Goal: Task Accomplishment & Management: Use online tool/utility

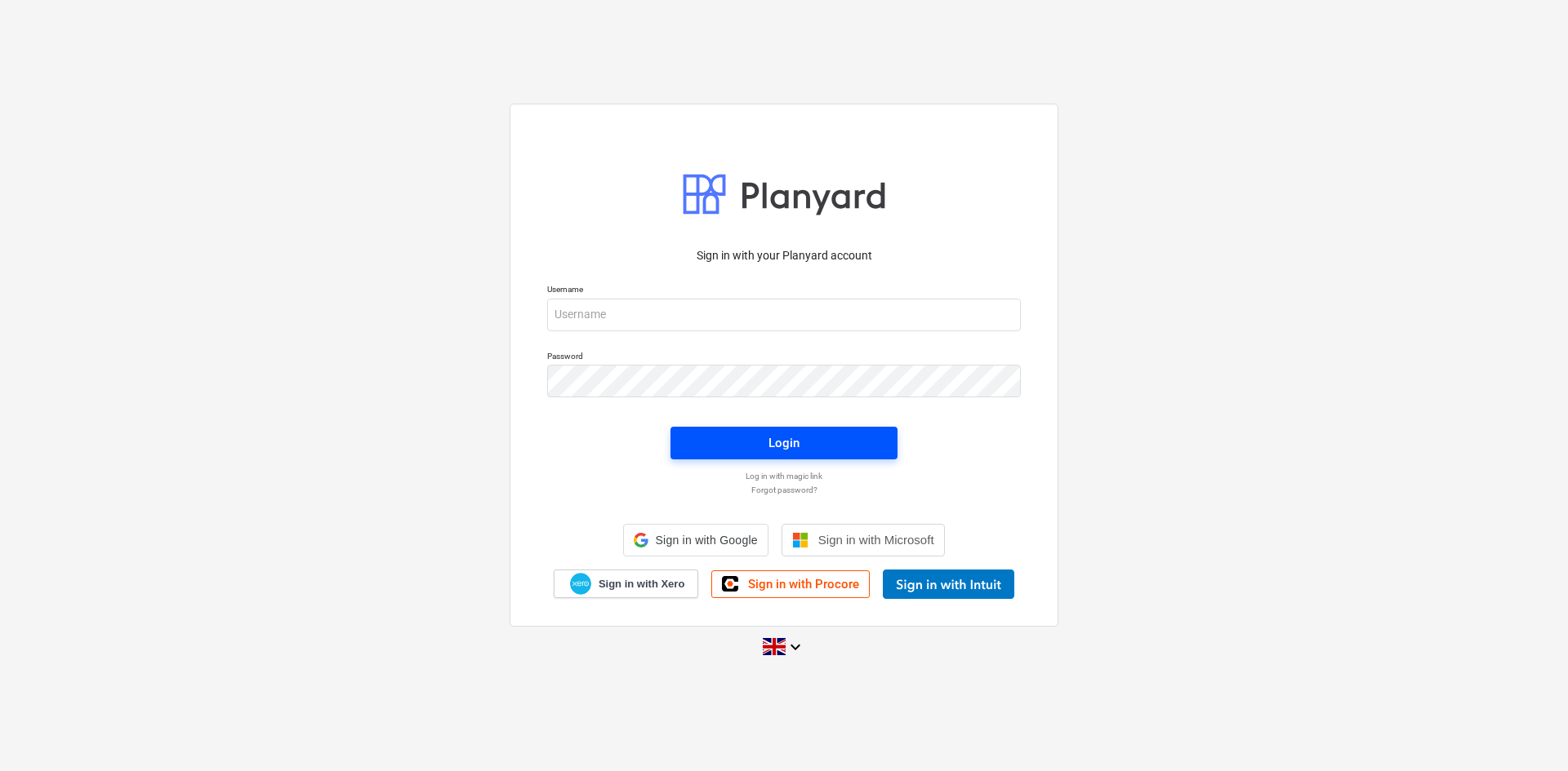
click at [874, 437] on span "Login" at bounding box center [784, 443] width 188 height 21
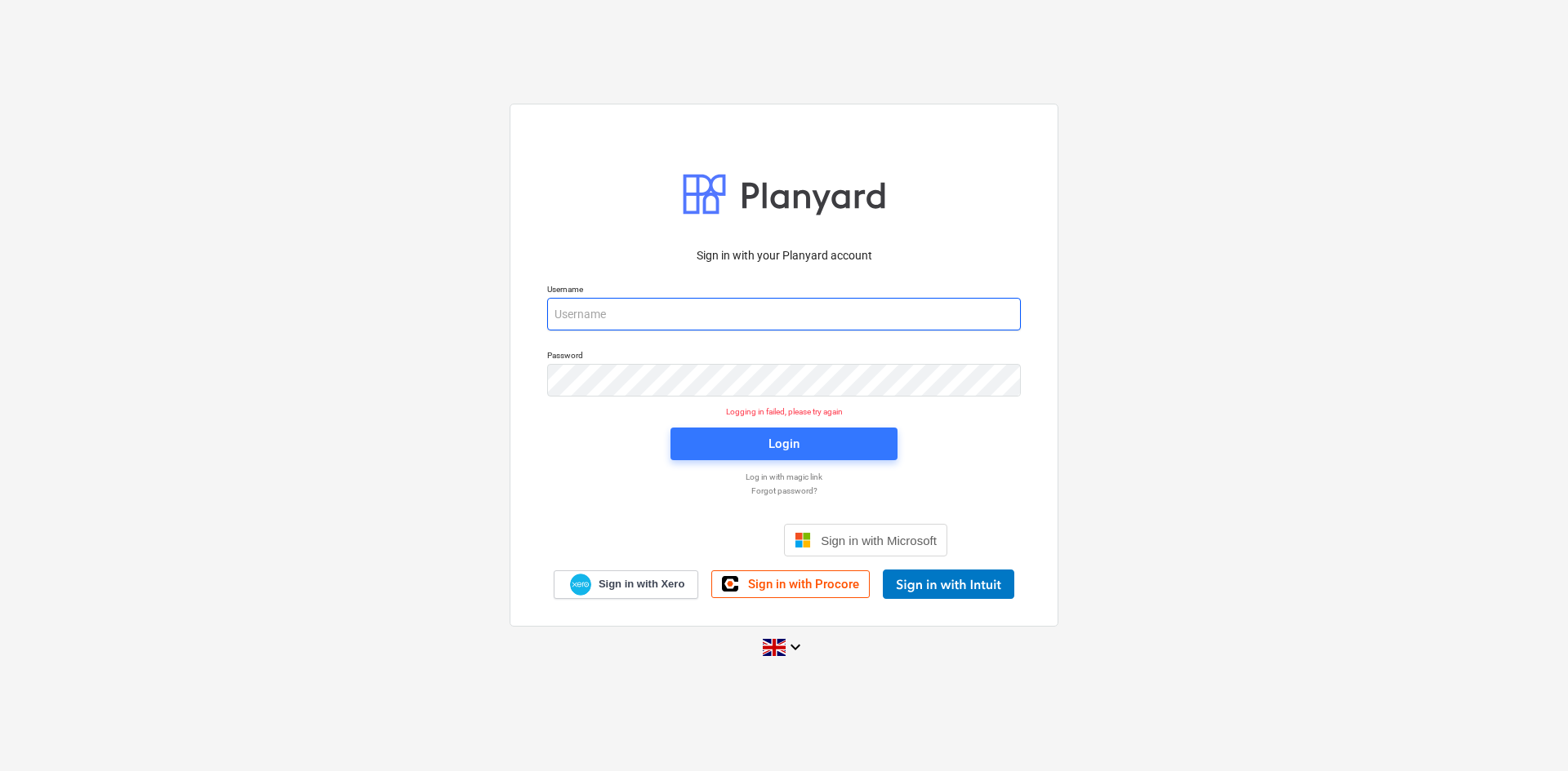
click at [785, 324] on input "email" at bounding box center [784, 315] width 474 height 33
type input "aidan@thehalogroup.co.uk"
click at [810, 449] on span "Login" at bounding box center [784, 443] width 188 height 21
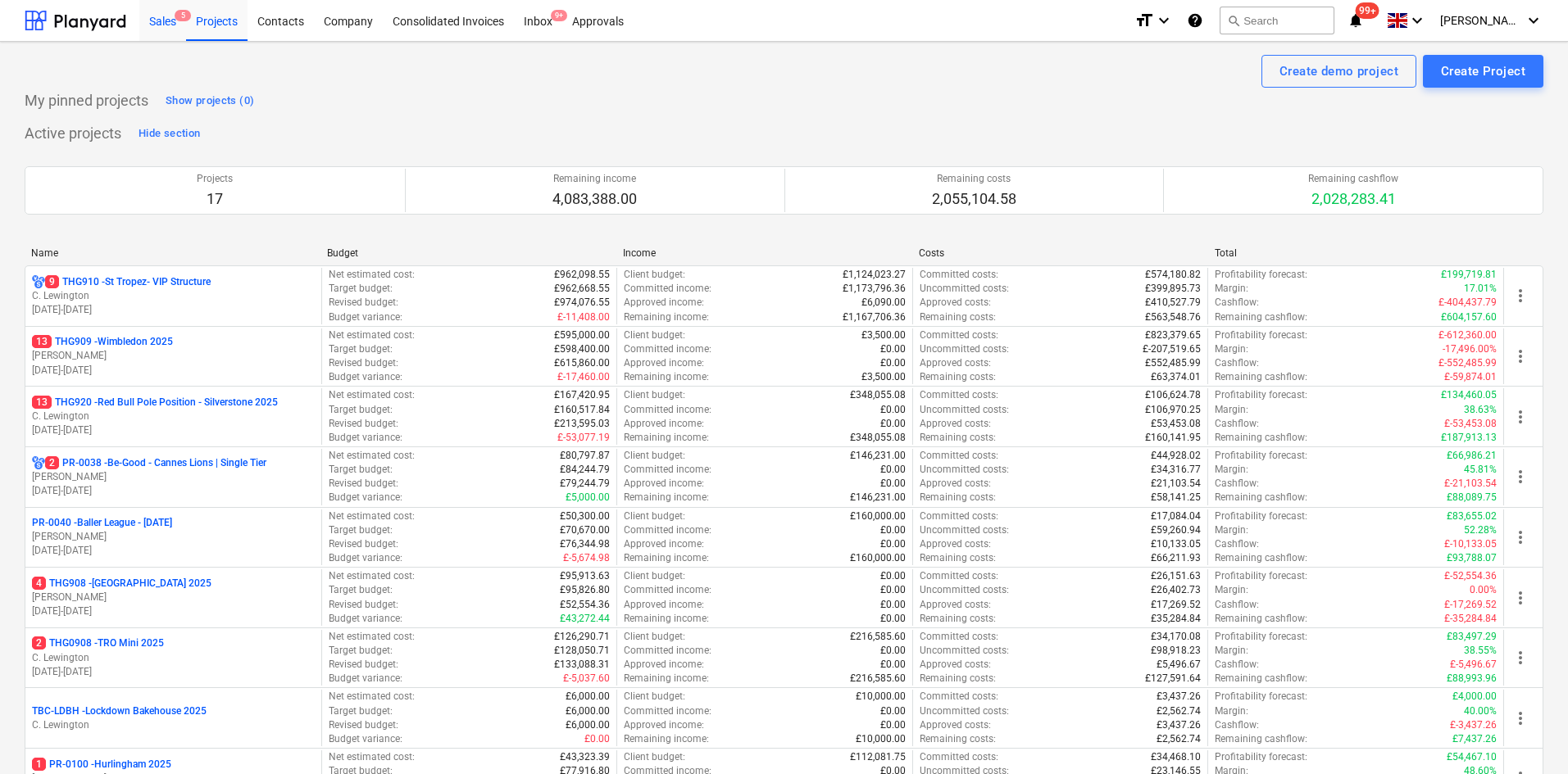
click at [164, 21] on div "Sales 5" at bounding box center [163, 20] width 46 height 42
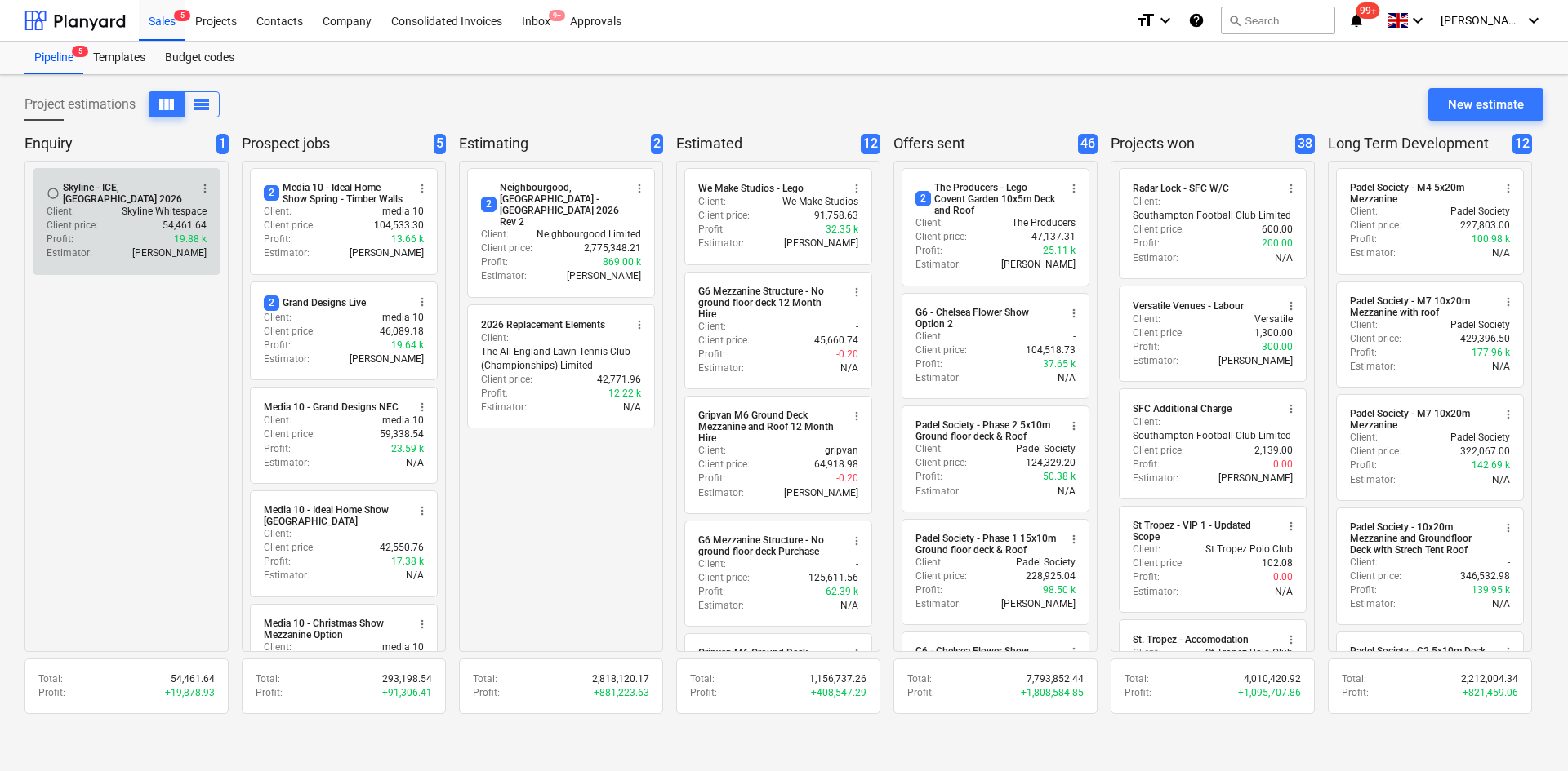
click at [127, 236] on div "Profit : 19.88 k" at bounding box center [126, 239] width 160 height 14
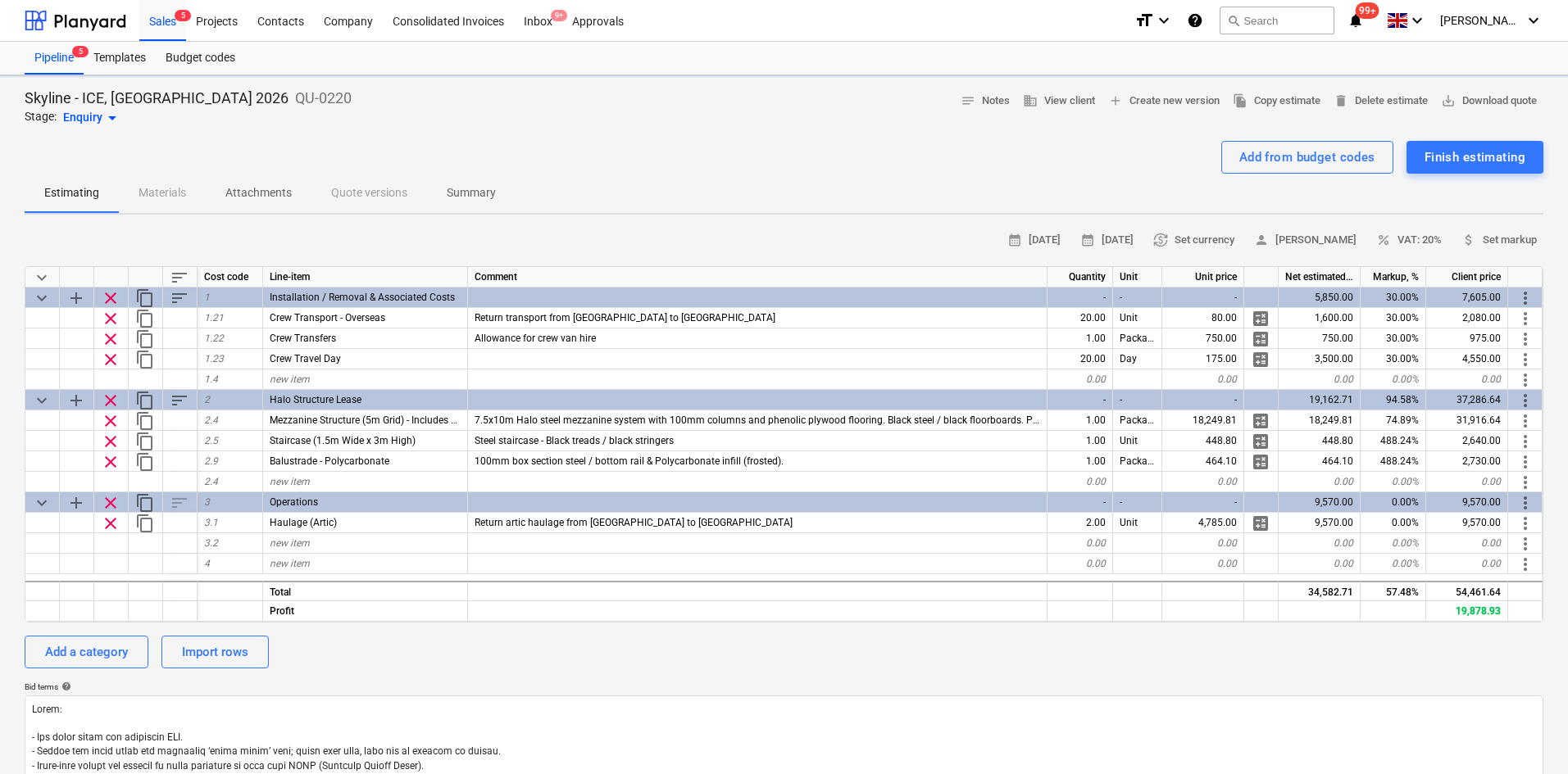
type textarea "x"
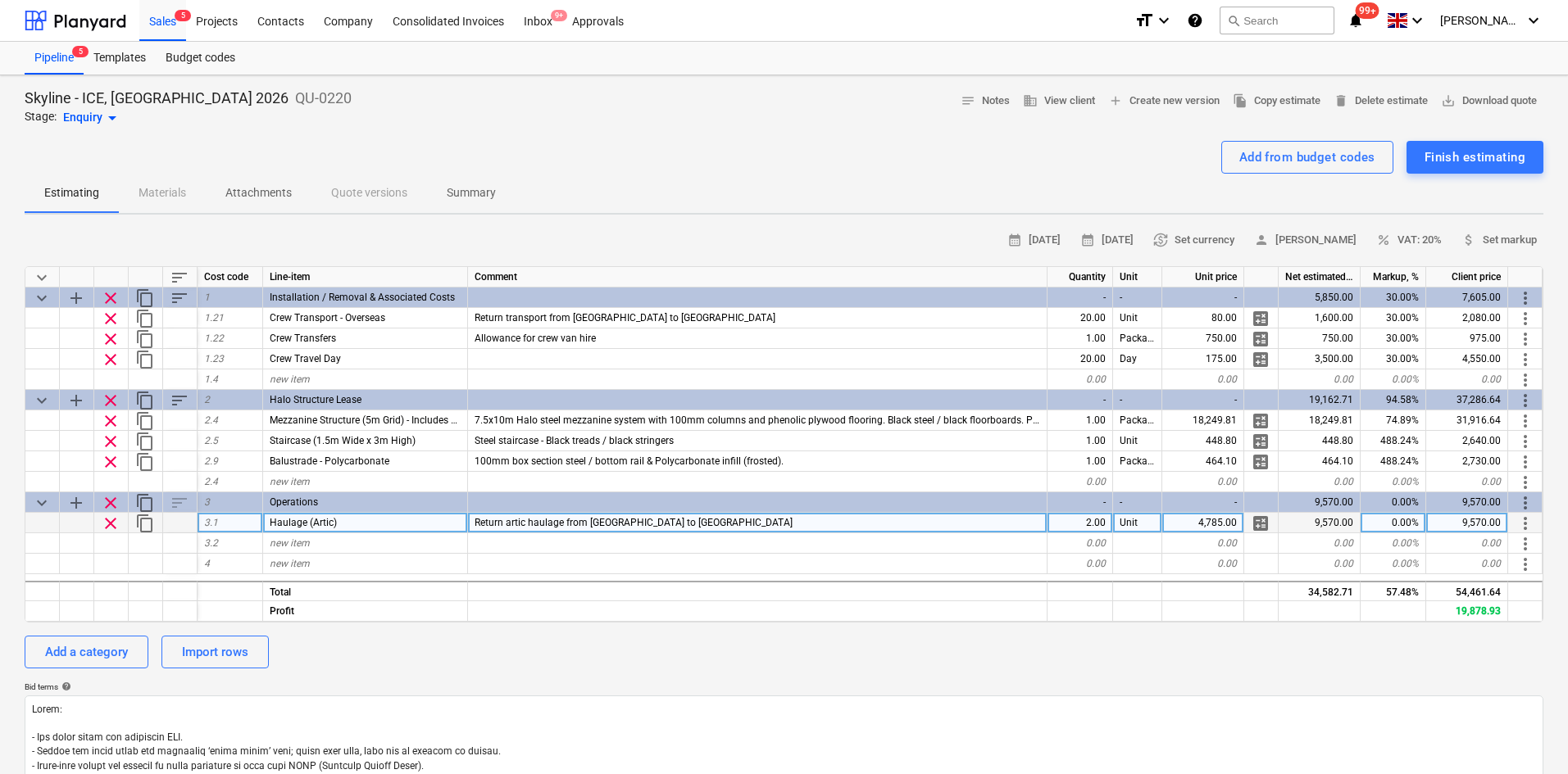
click at [1382, 524] on div "0.00%" at bounding box center [1394, 523] width 65 height 21
type input "30"
click at [167, 18] on div "Sales 5" at bounding box center [163, 20] width 46 height 42
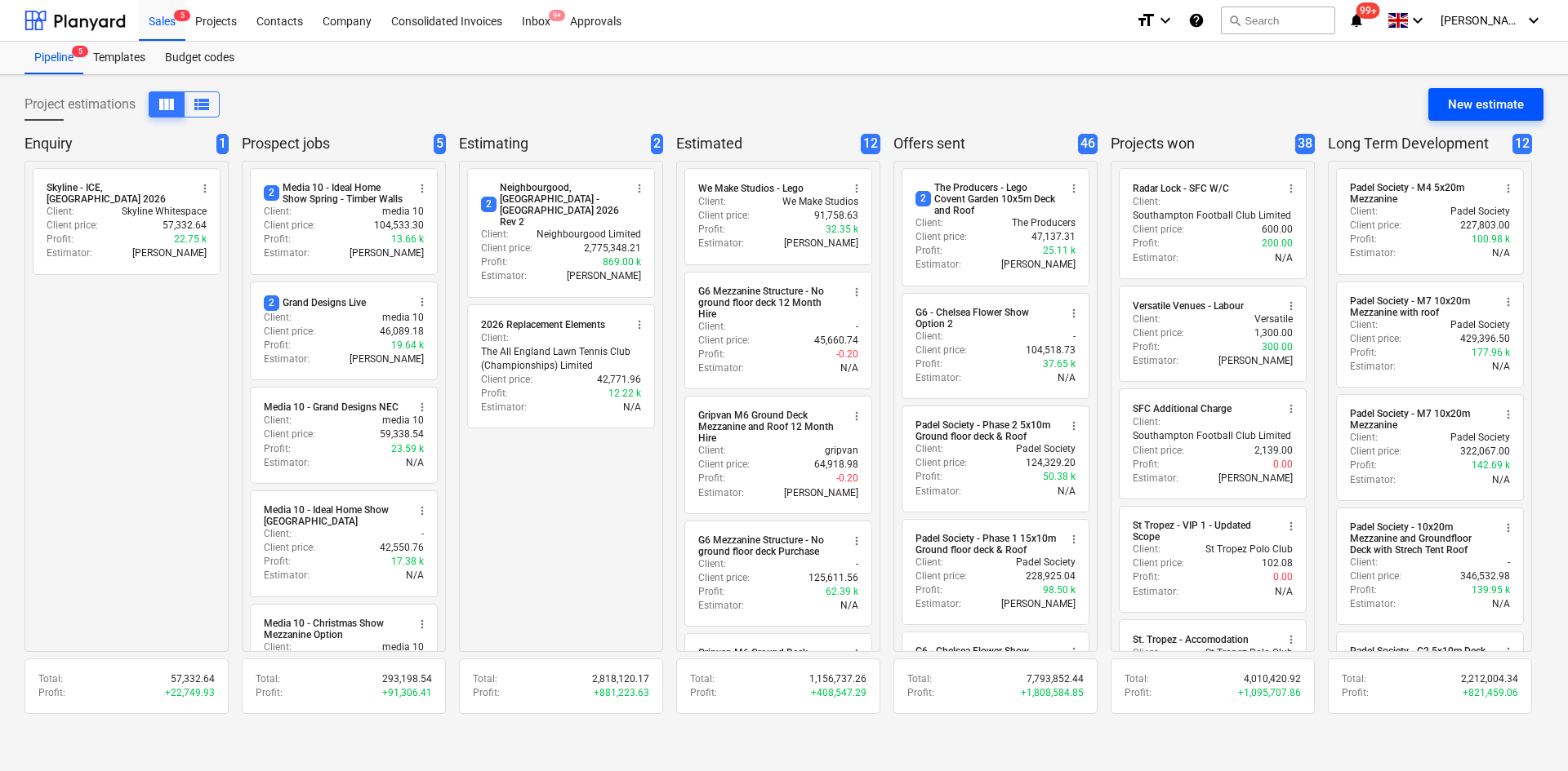
click at [1481, 99] on div "New estimate" at bounding box center [1486, 104] width 76 height 21
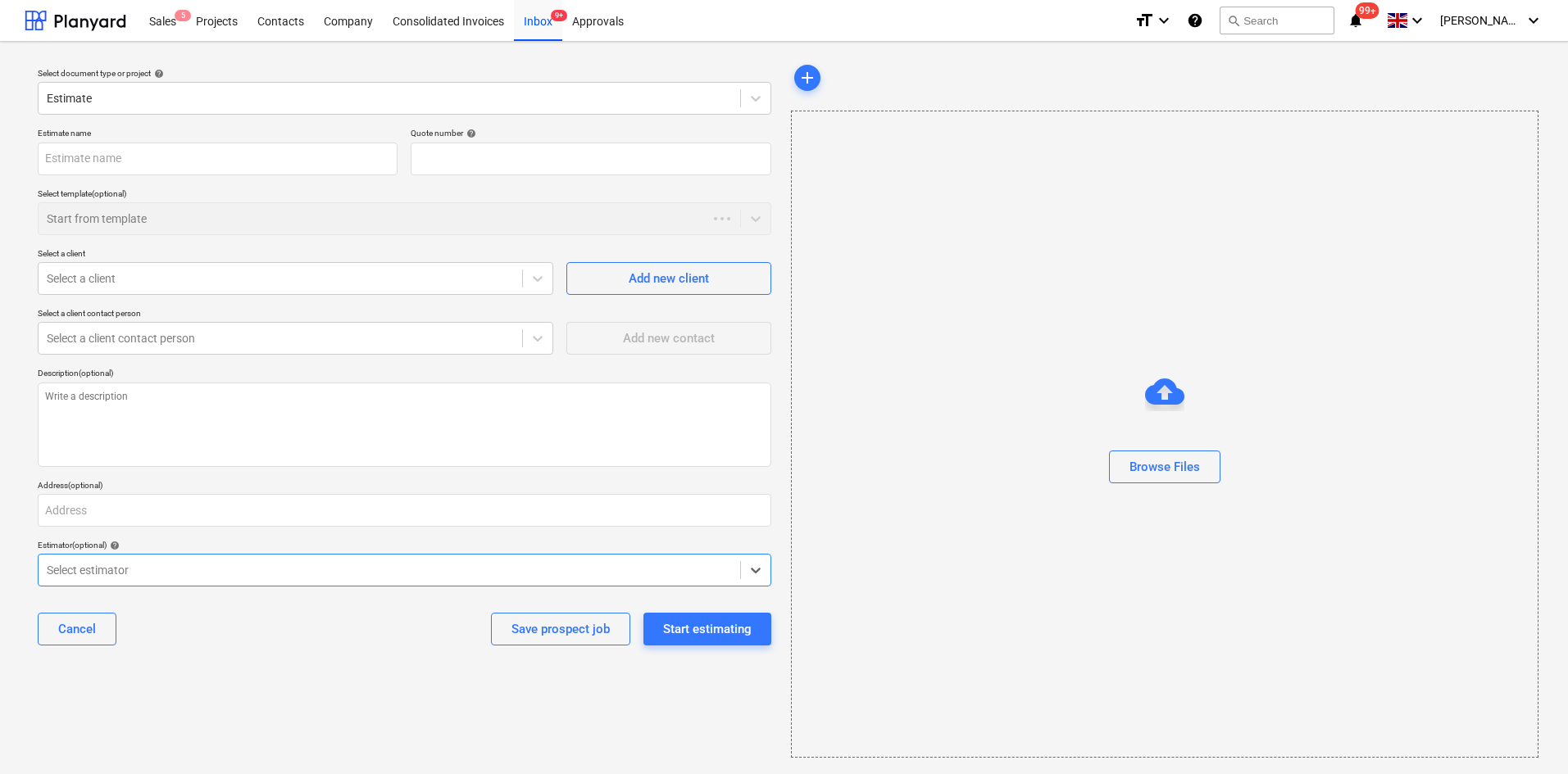
type textarea "x"
type input "QU-0221"
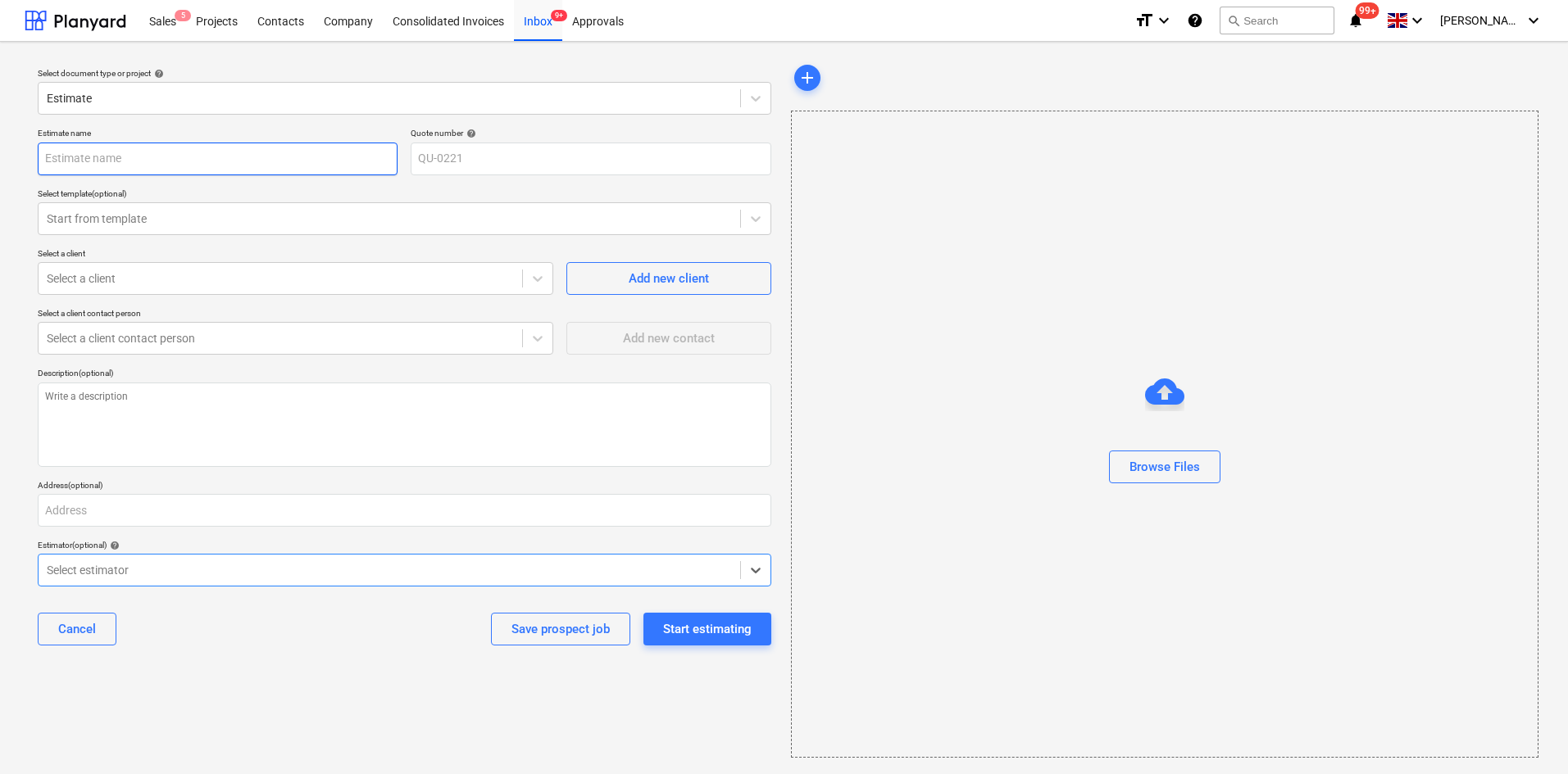
click at [149, 152] on input "text" at bounding box center [218, 159] width 360 height 33
type textarea "x"
type input "Hu"
type textarea "x"
type input "[PERSON_NAME]"
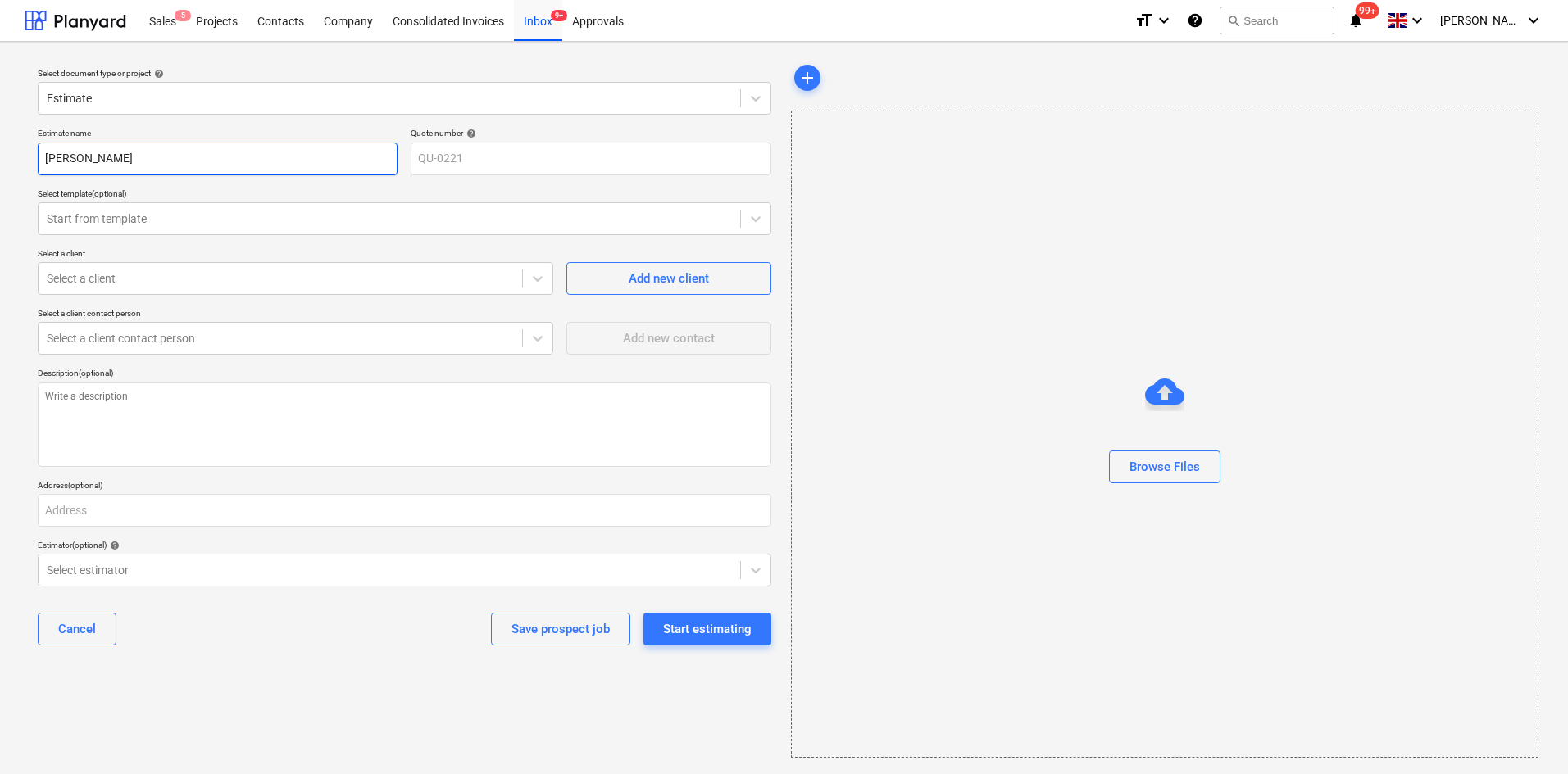
type textarea "x"
type input "Hu"
type textarea "x"
type input "Hur"
type textarea "x"
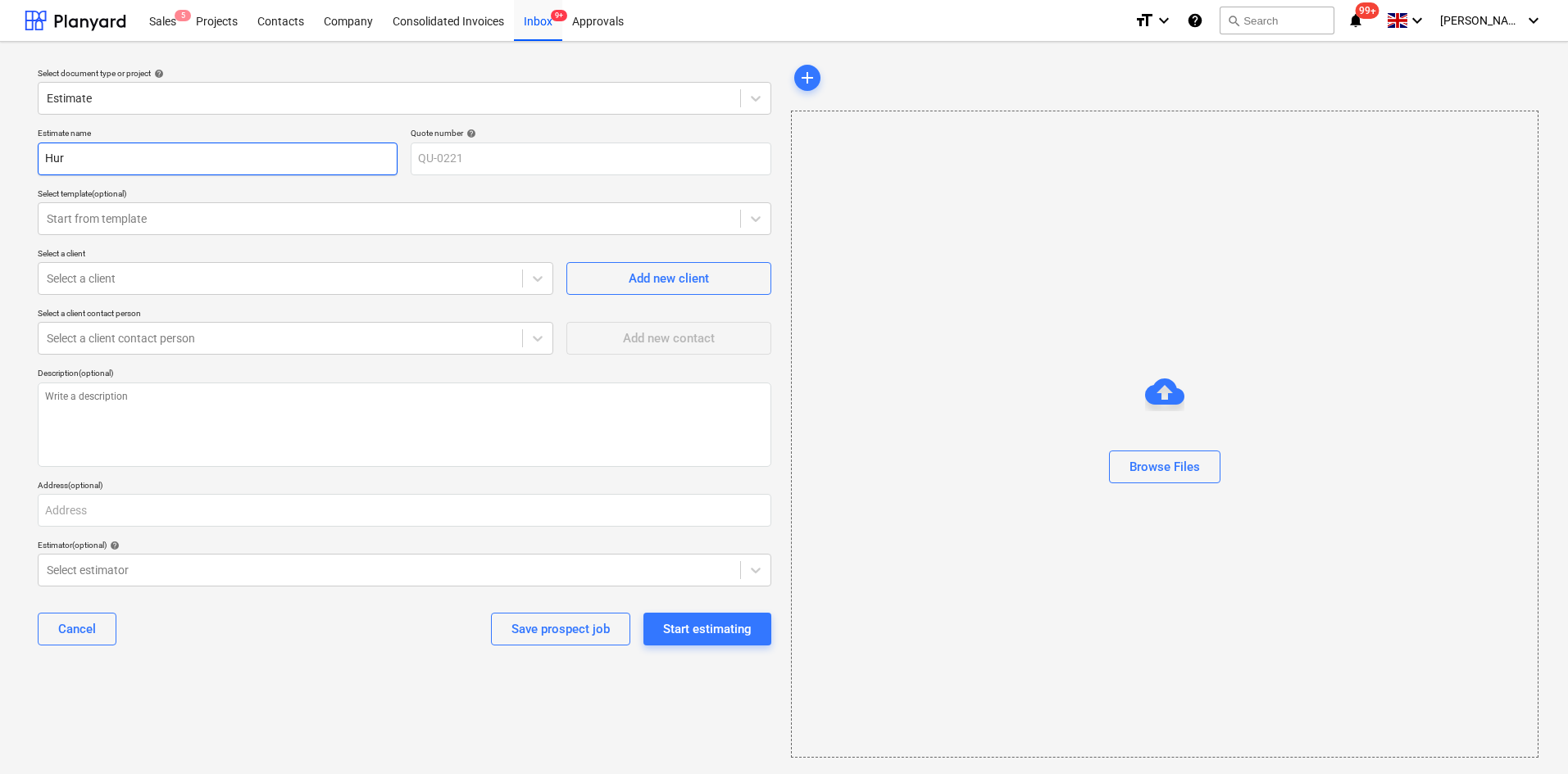
type input "Hurl"
type textarea "x"
type input "Hurli"
type textarea "x"
type input "Hurlin"
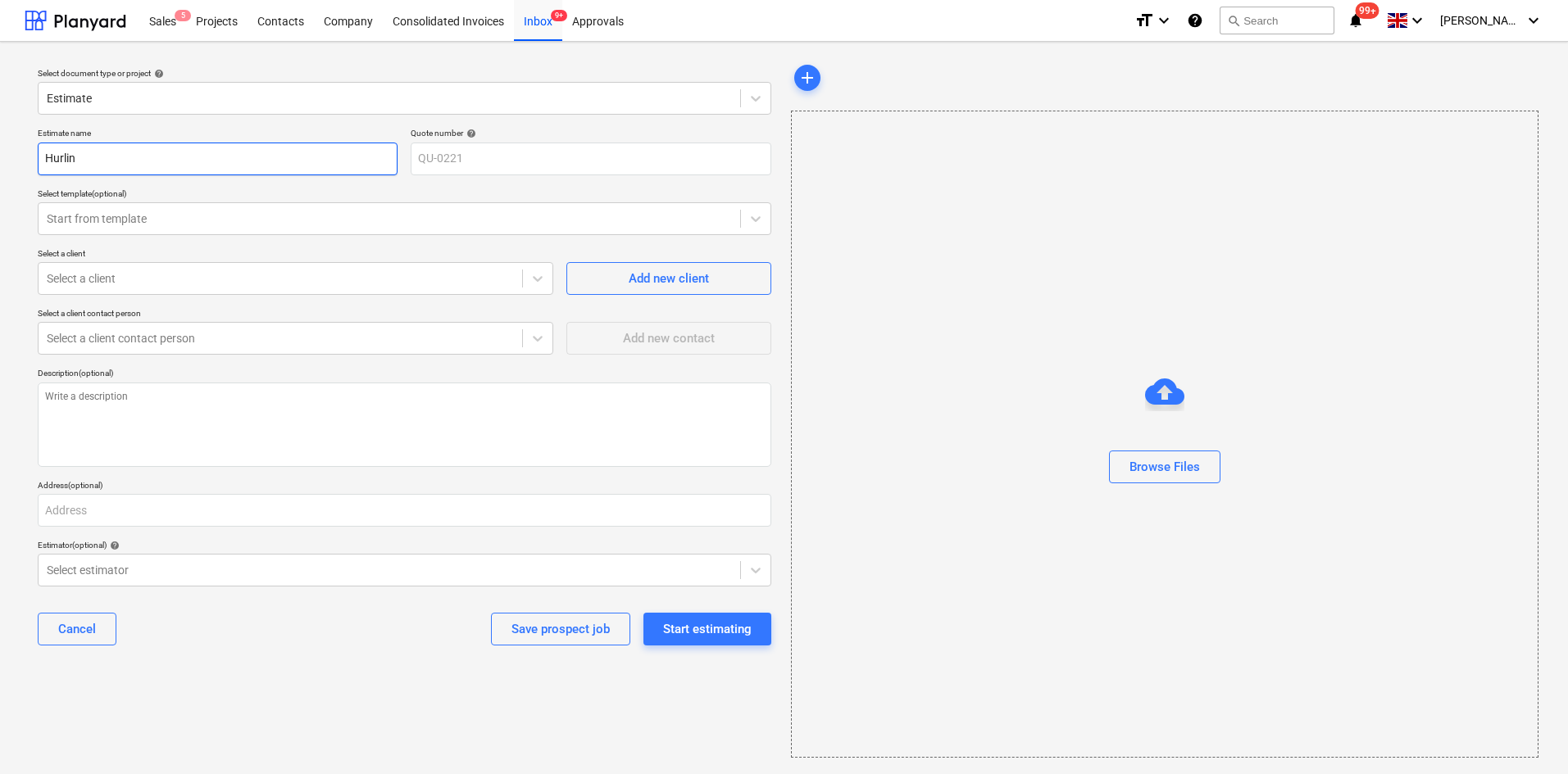
type textarea "x"
type input "Hurling"
type textarea "x"
type input "Hurlingh"
type textarea "x"
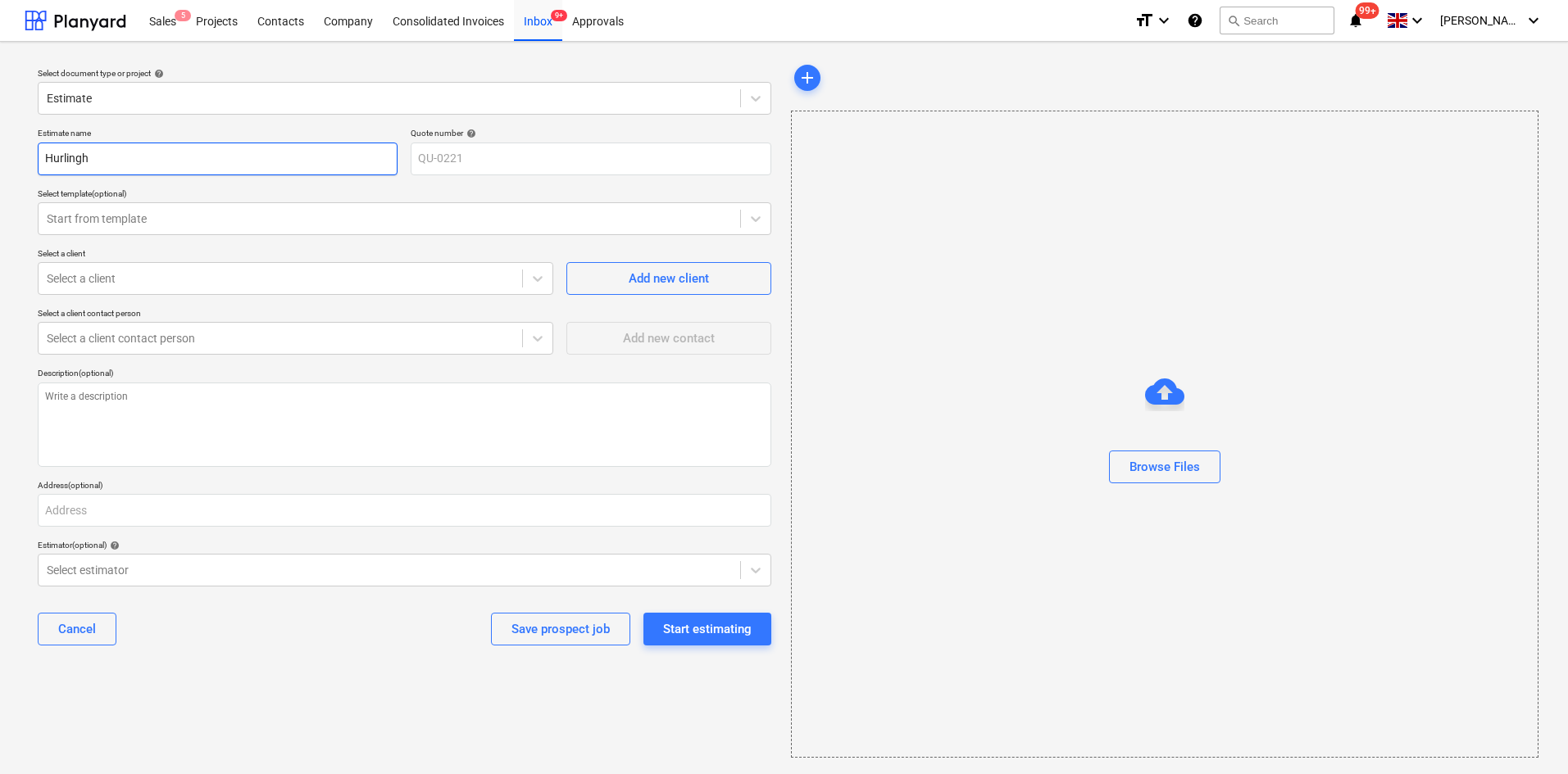
type input "Hurlingha"
type textarea "x"
type input "Hurlingham"
type textarea "x"
type input "Hurlingham"
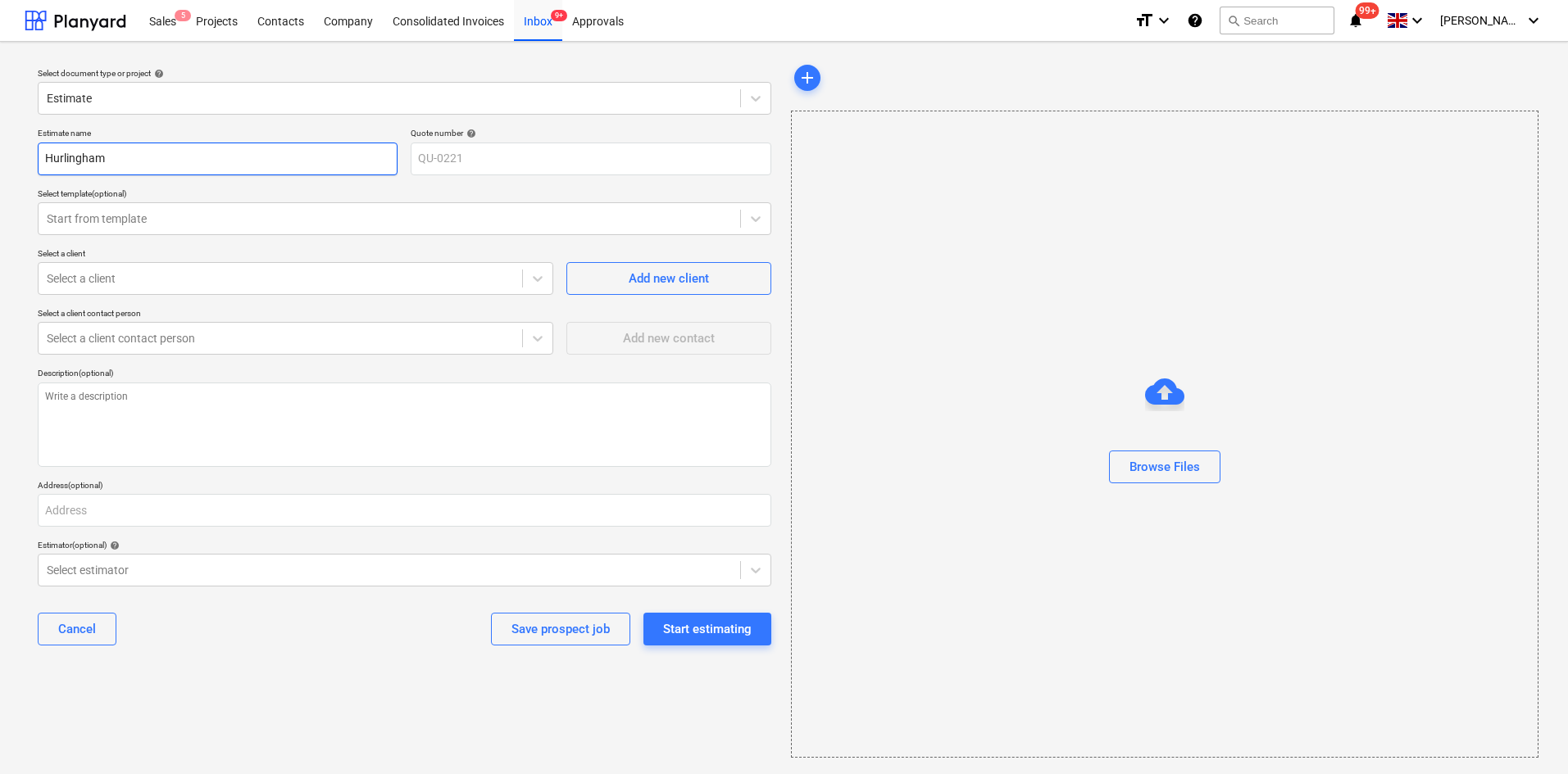
type textarea "x"
type input "Hurlingham 2"
type textarea "x"
type input "Hurlingham 20"
type textarea "x"
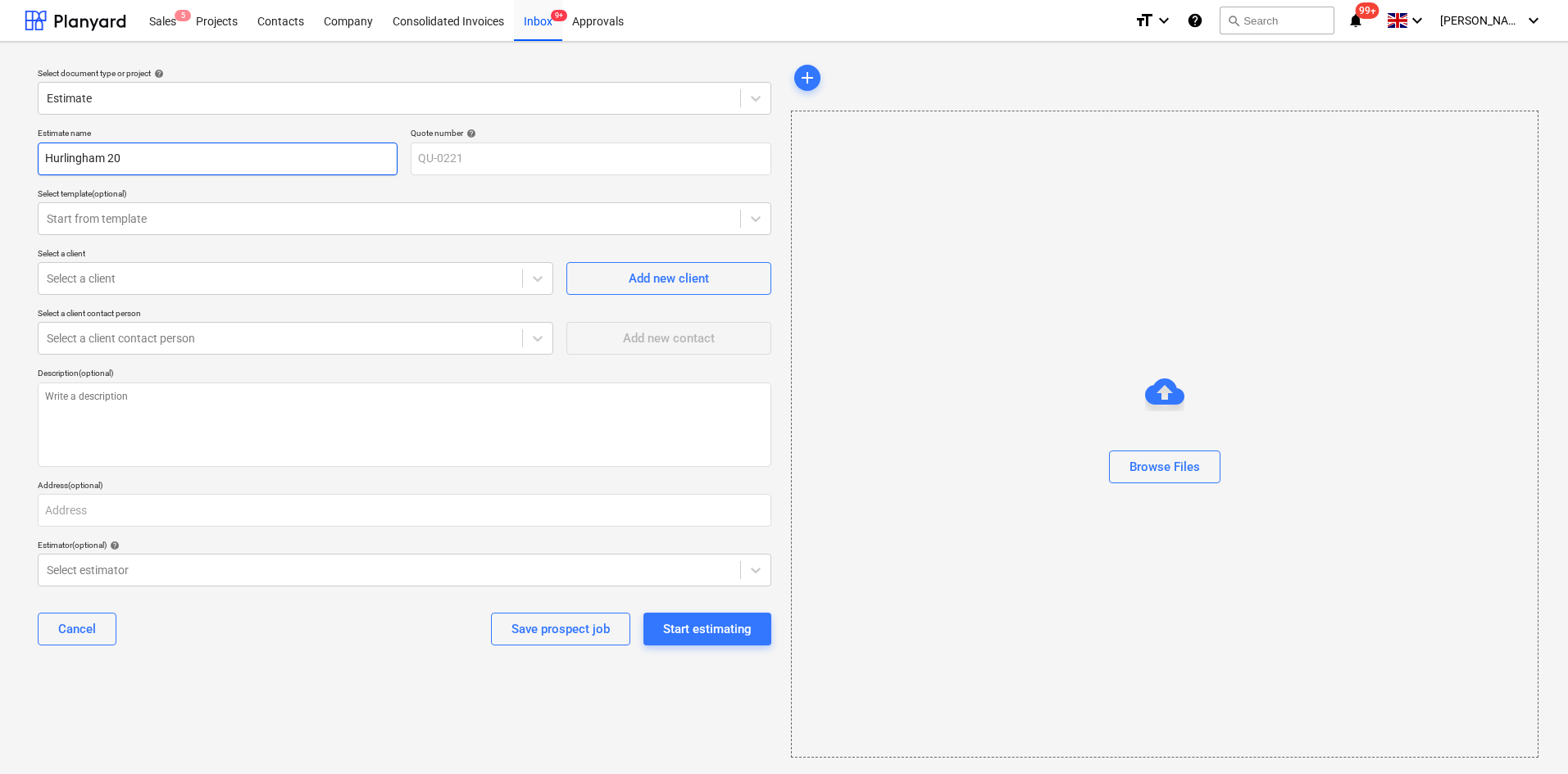
type input "Hurlingham 202"
type textarea "x"
type input "Hurlingham 2025"
type textarea "x"
type input "Hurlingham 2025"
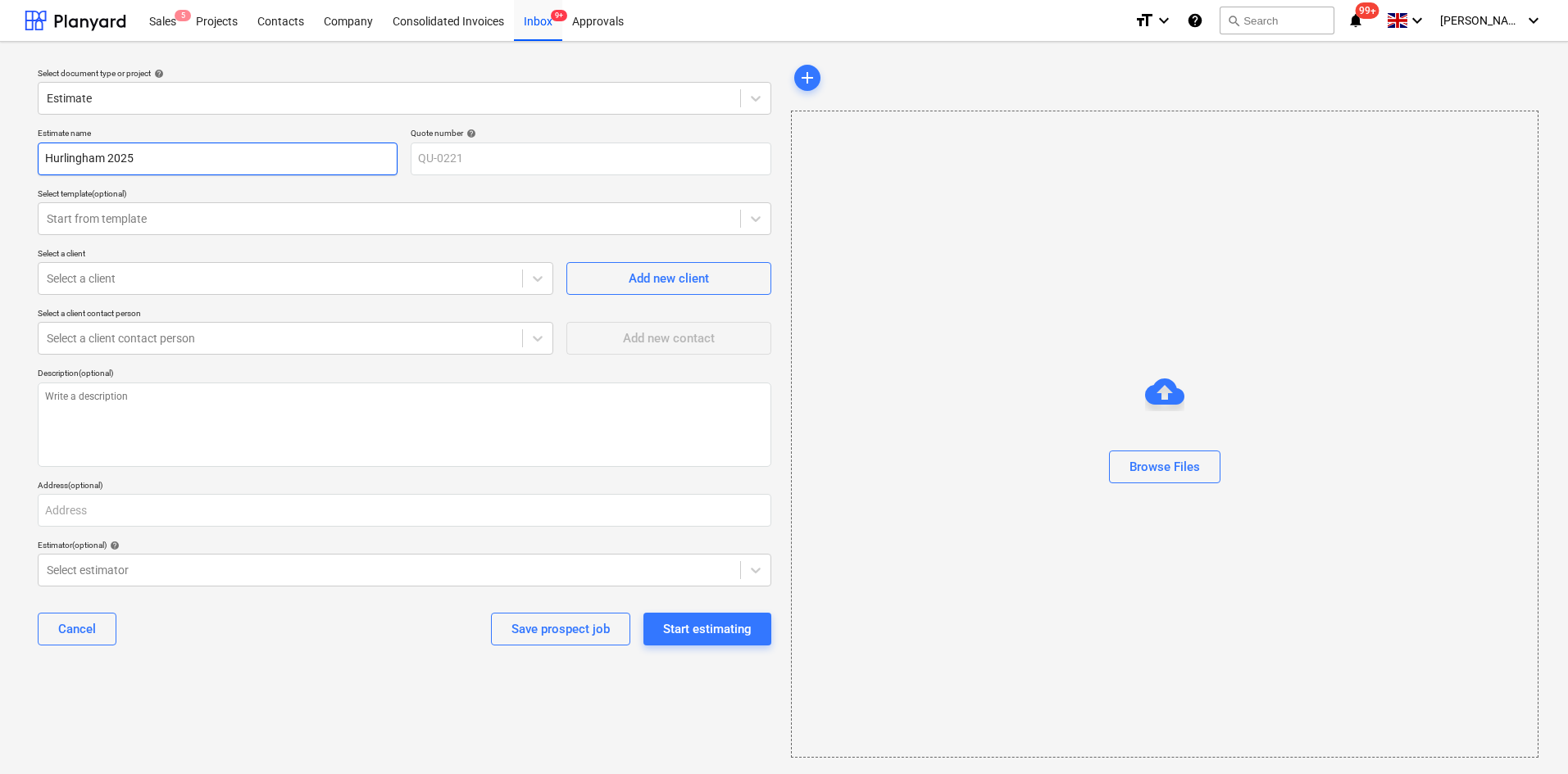
type textarea "x"
type input "Hurlingham 2025"
type textarea "x"
type input "Hurlingham 202"
type textarea "x"
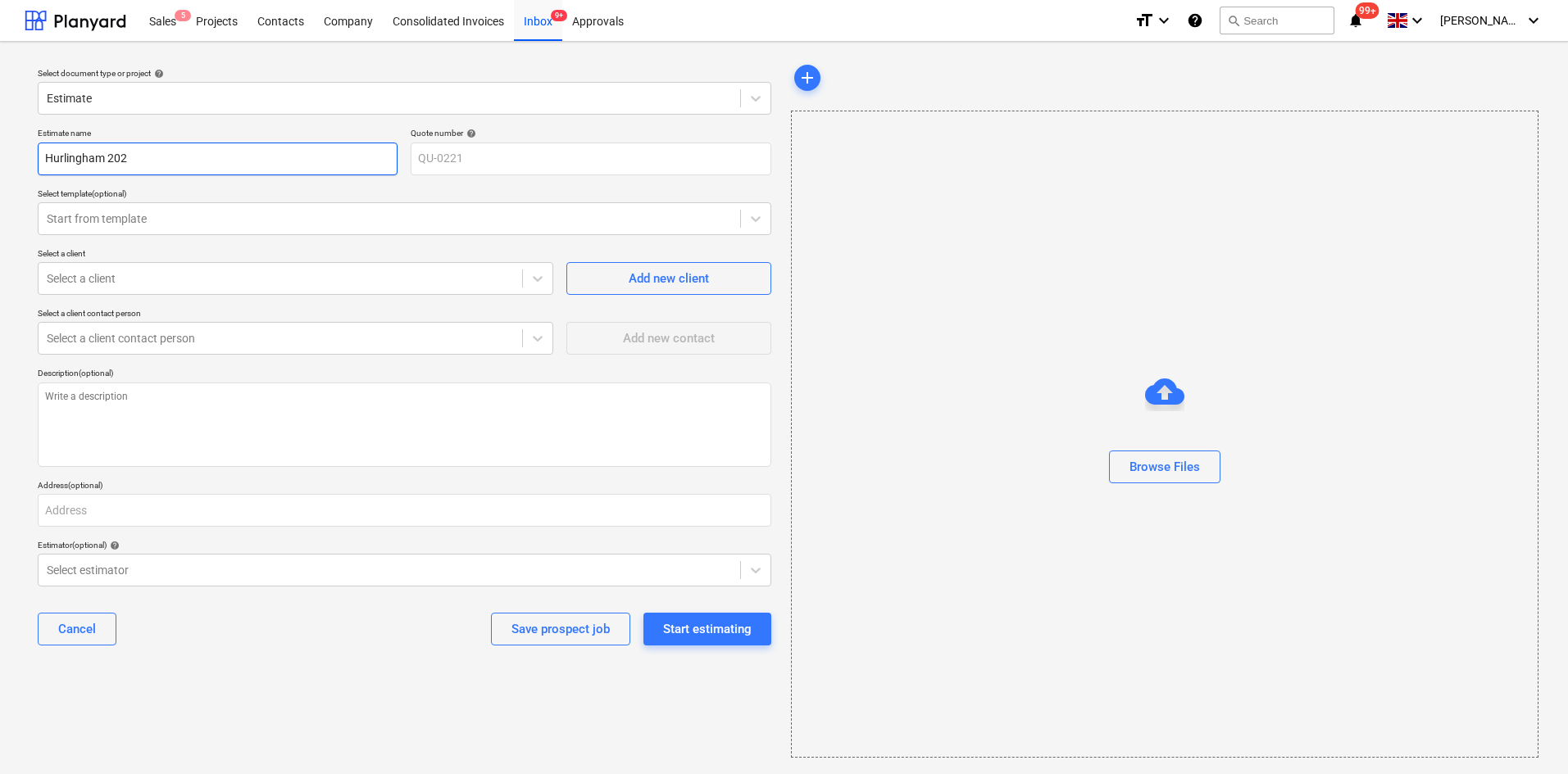
type input "Hurlingham 2026"
type textarea "x"
type input "Hurlingham 2026"
type textarea "x"
type input "Hurlingham 2026 -"
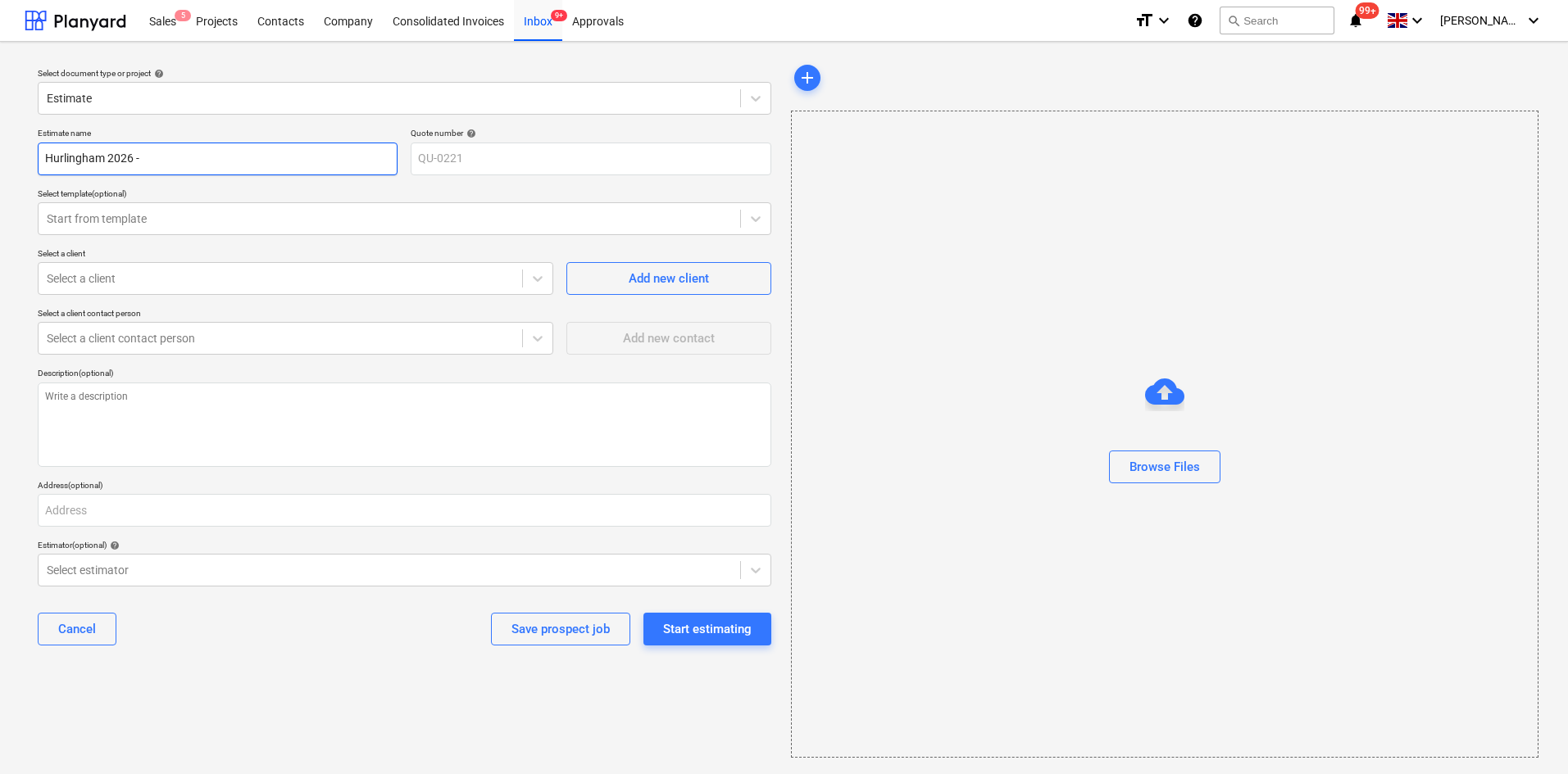
type textarea "x"
type input "Hurlingham 2026 -"
type textarea "x"
type input "Hurlingham 2026 - Y"
type textarea "x"
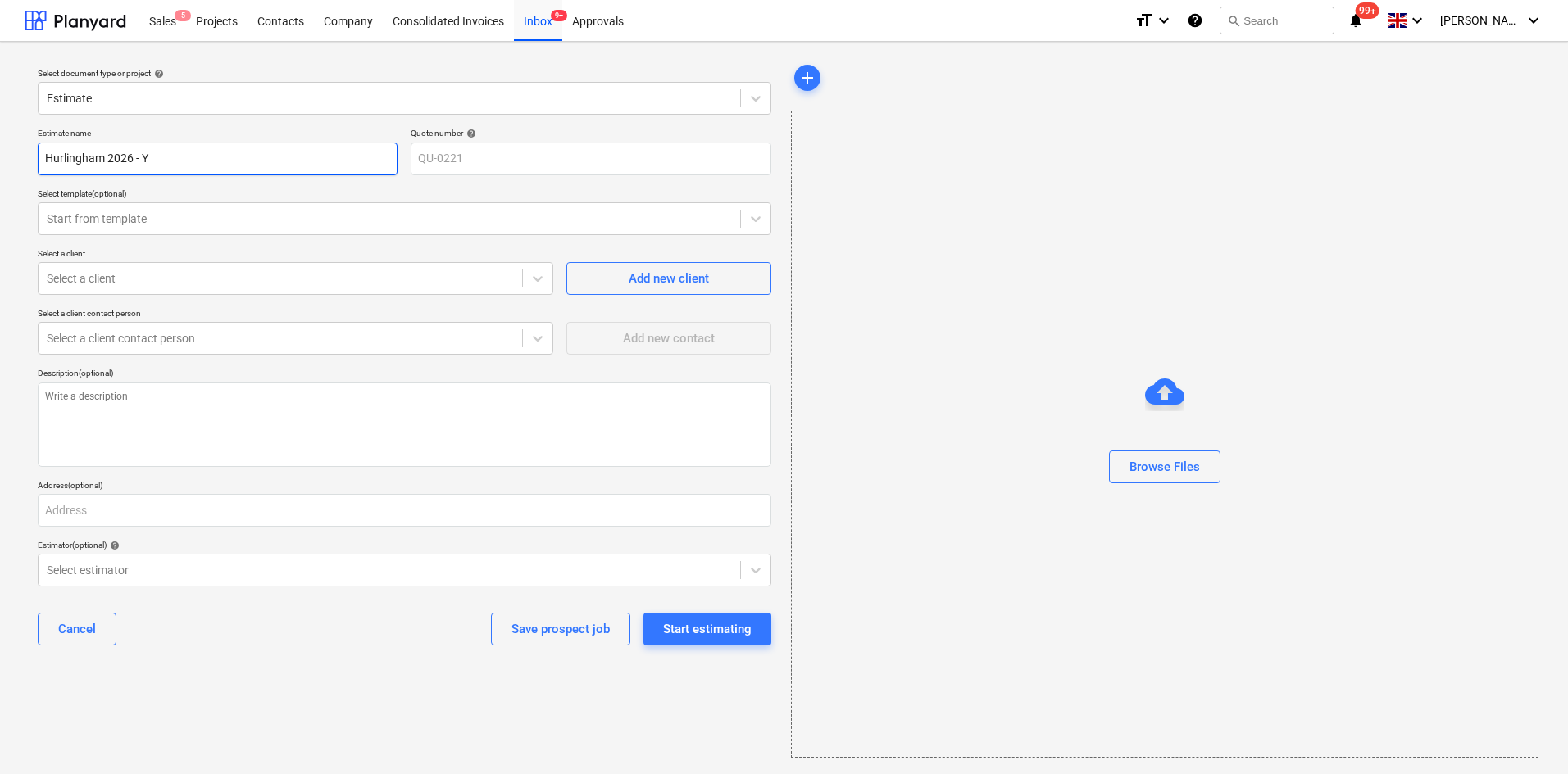
type input "Hurlingham 2026 - Ye"
type textarea "x"
type input "Hurlingham 2026 - Yea"
type textarea "x"
type input "Hurlingham 2026 - Year"
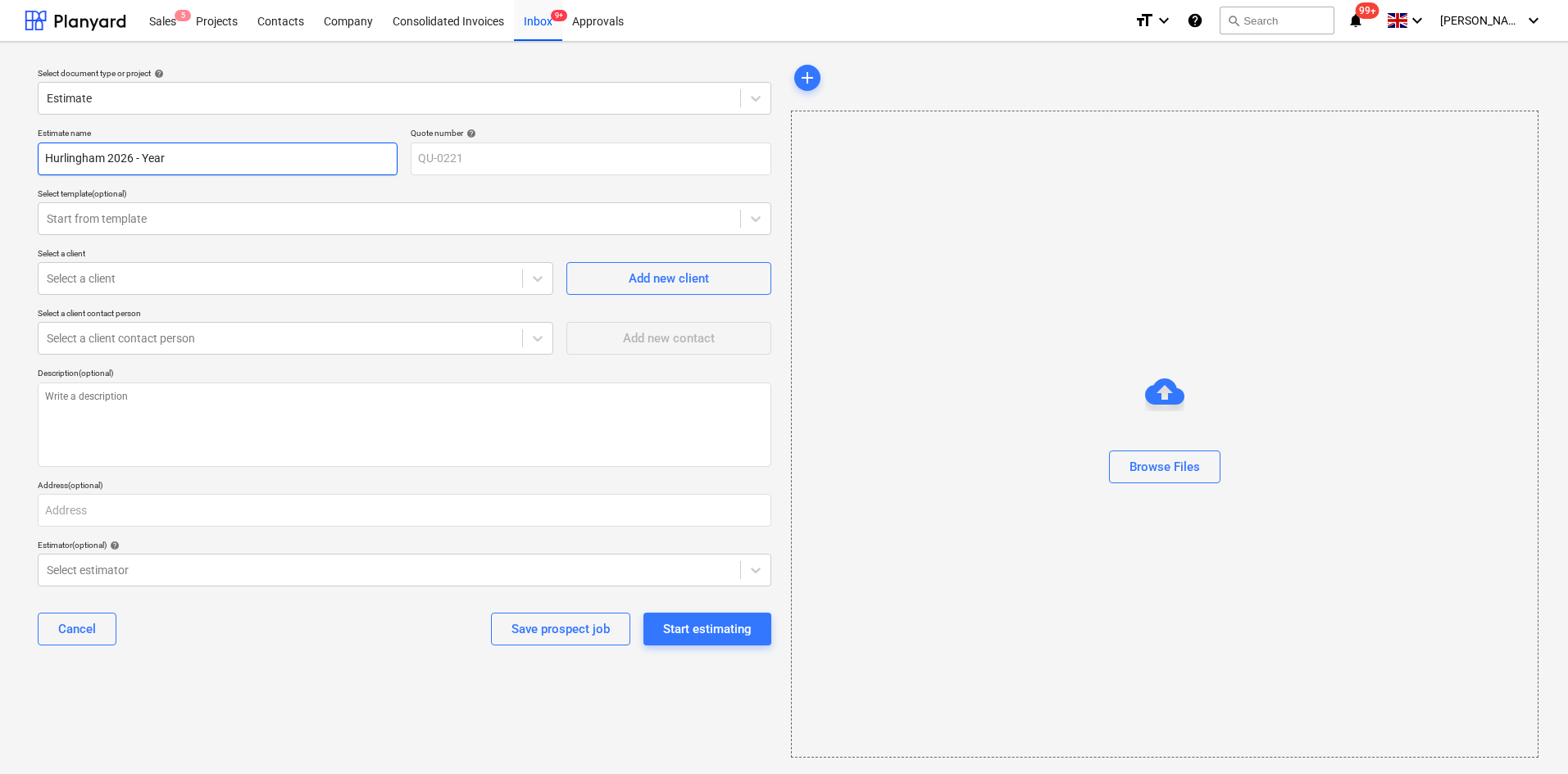
type textarea "x"
type input "Hurlingham 2026 - Year"
type textarea "x"
type input "Hurlingham 2026 - Year 1"
type textarea "x"
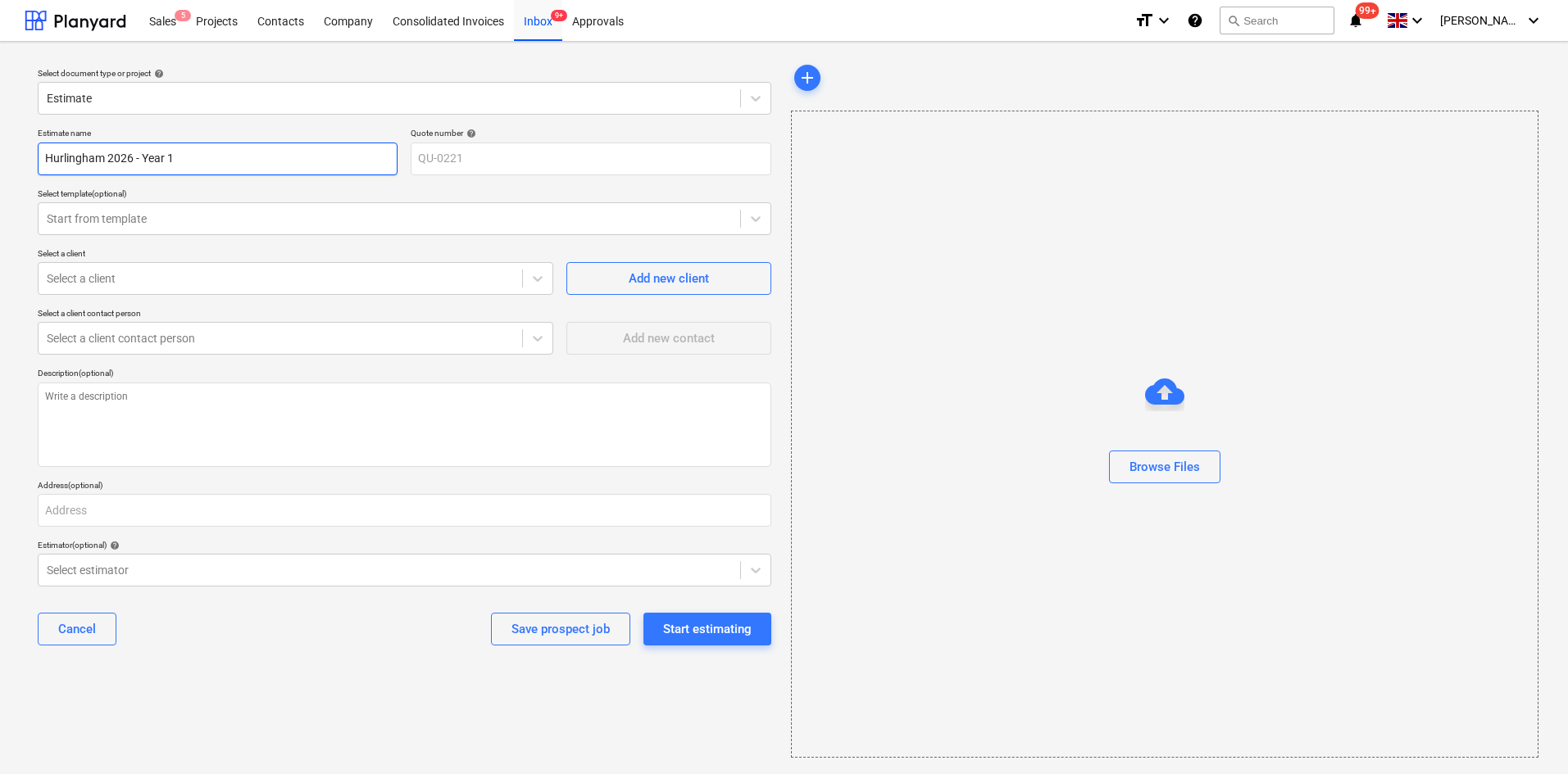
type input "Hurlingham 2026 - Year 1"
type textarea "x"
type input "Hurlingham 2026 - Year 1 C"
type textarea "x"
type input "Hurlingham 2026 - Year 1 Co"
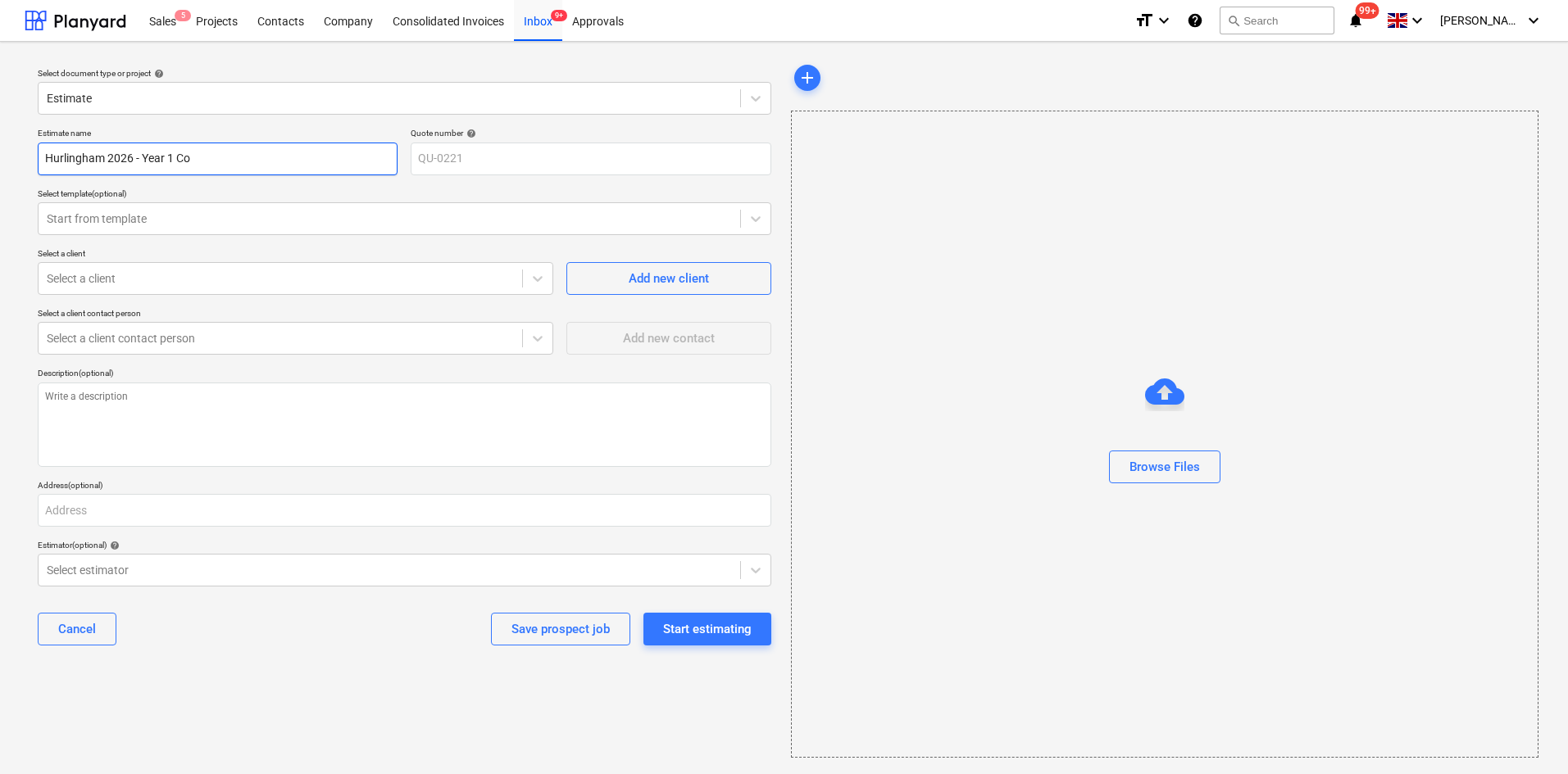
type textarea "x"
type input "Hurlingham 2026 - Year 1 Cos"
type textarea "x"
type input "Hurlingham 2026 - Year 1 Cost"
type textarea "x"
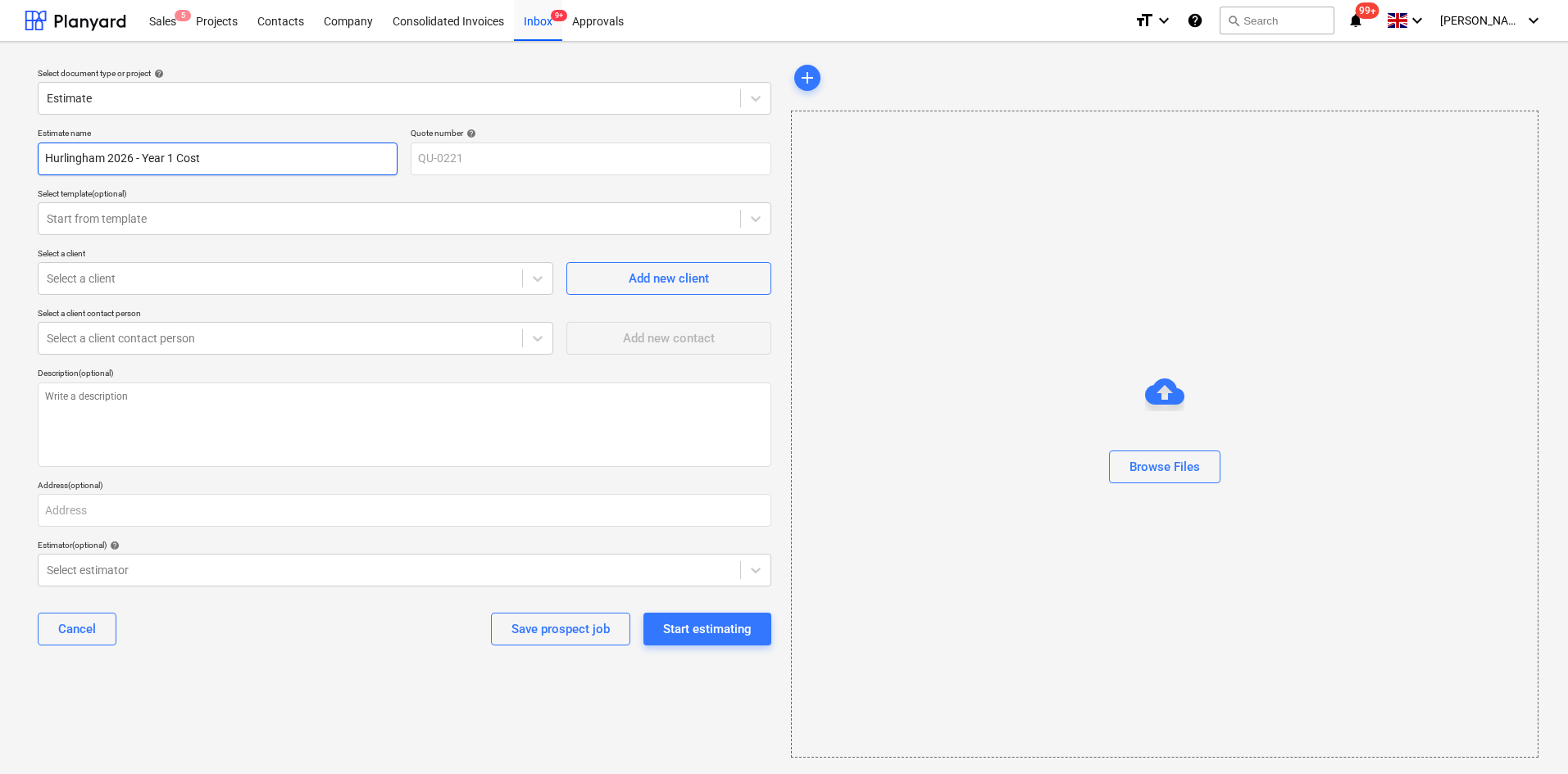
type input "Hurlingham 2026 - Year 1 Costi"
type textarea "x"
type input "Hurlingham 2026 - Year 1 [PERSON_NAME]"
type textarea "x"
type input "Hurlingham 2026 - Year 1 Costing"
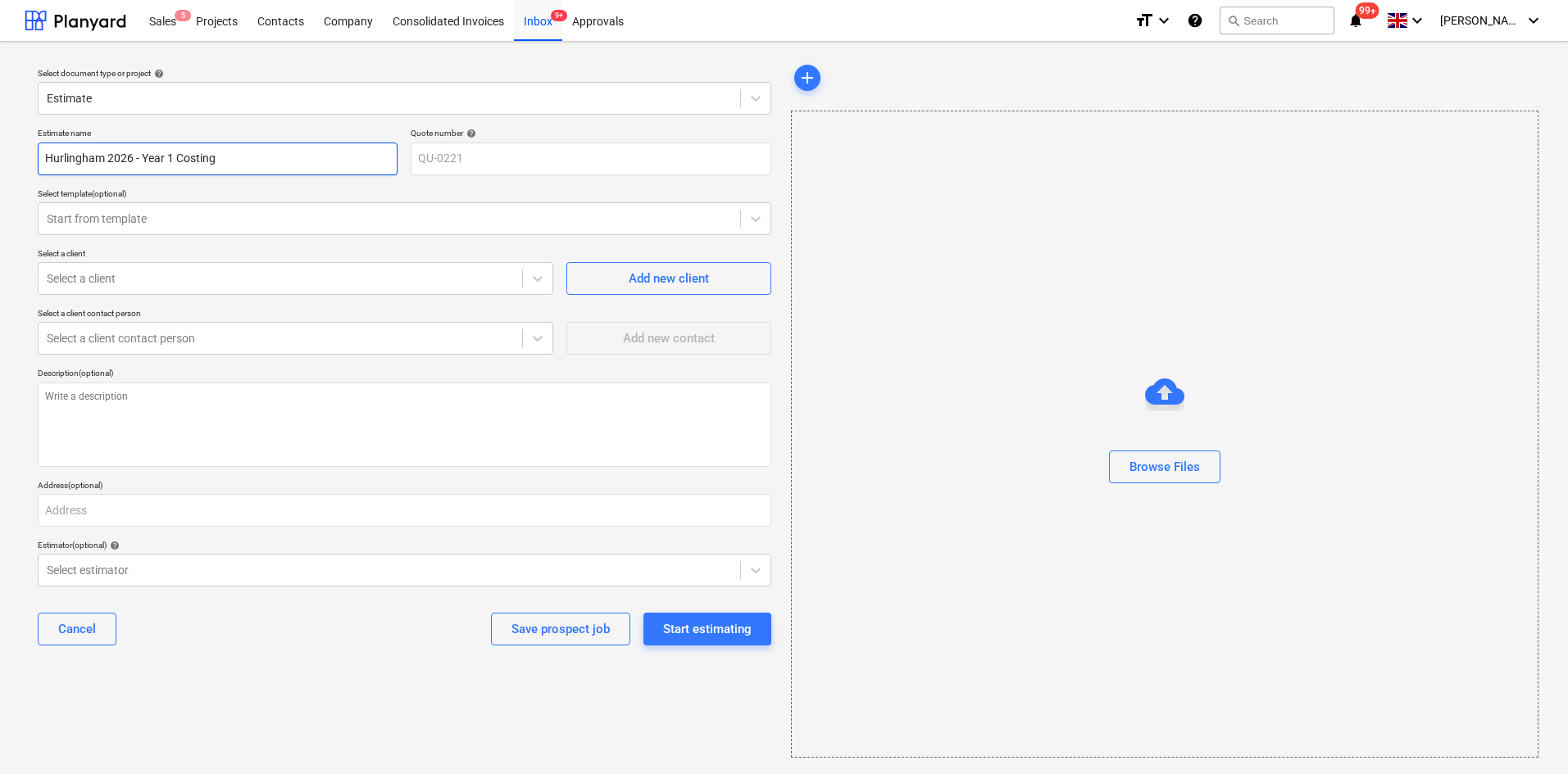
type textarea "x"
type input "Hurlingham 2026 A- Year 1 Costing"
type textarea "x"
type input "Hurlingham 2026 Ad- Year 1 Costing"
type textarea "x"
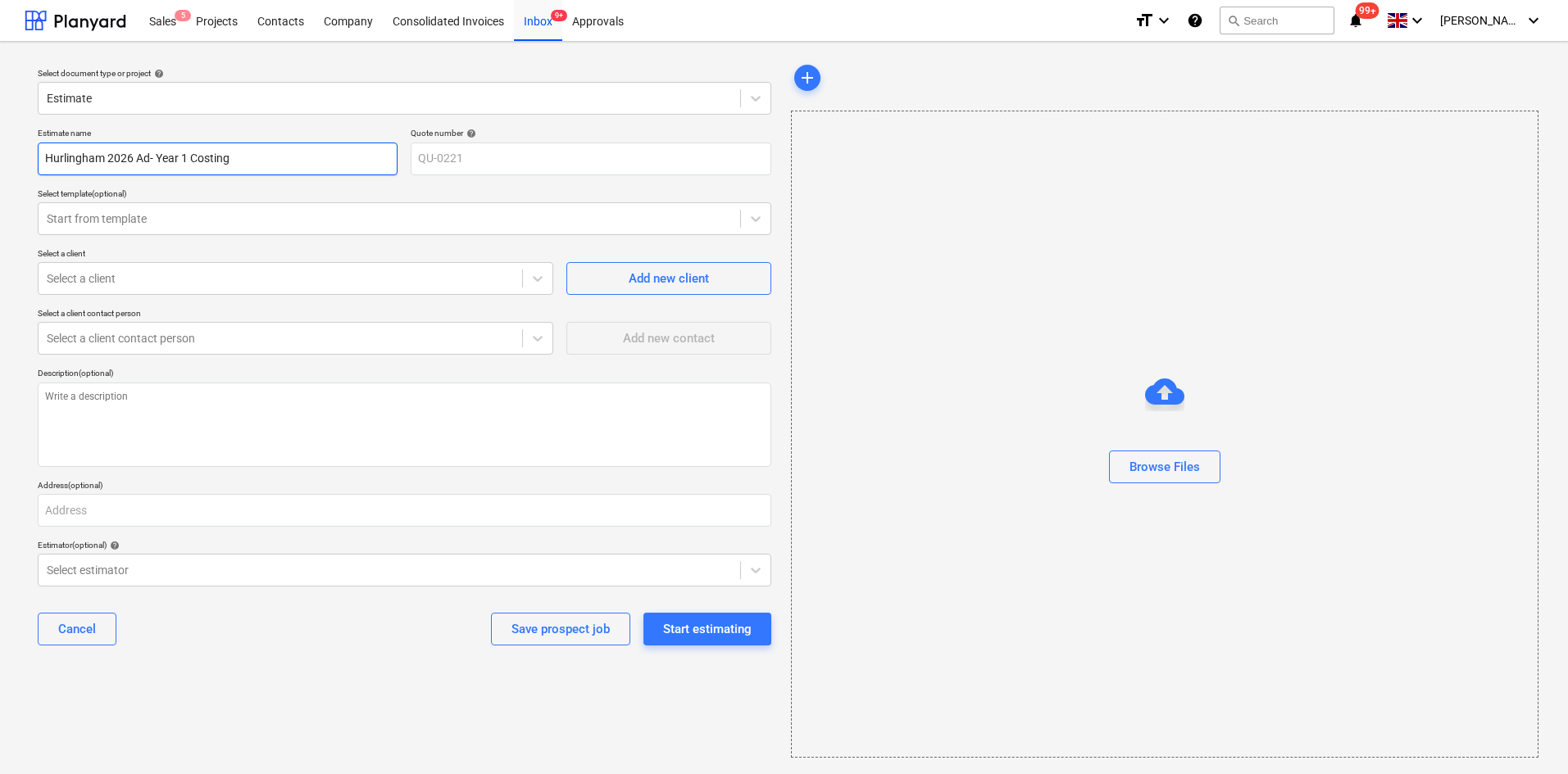
type input "Hurlingham 2026 Add- Year 1 Costing"
type textarea "x"
type input "Hurlingham 2026 Addi- Year 1 Costing"
type textarea "x"
type input "Hurlingham 2026 Addit- Year 1 Costing"
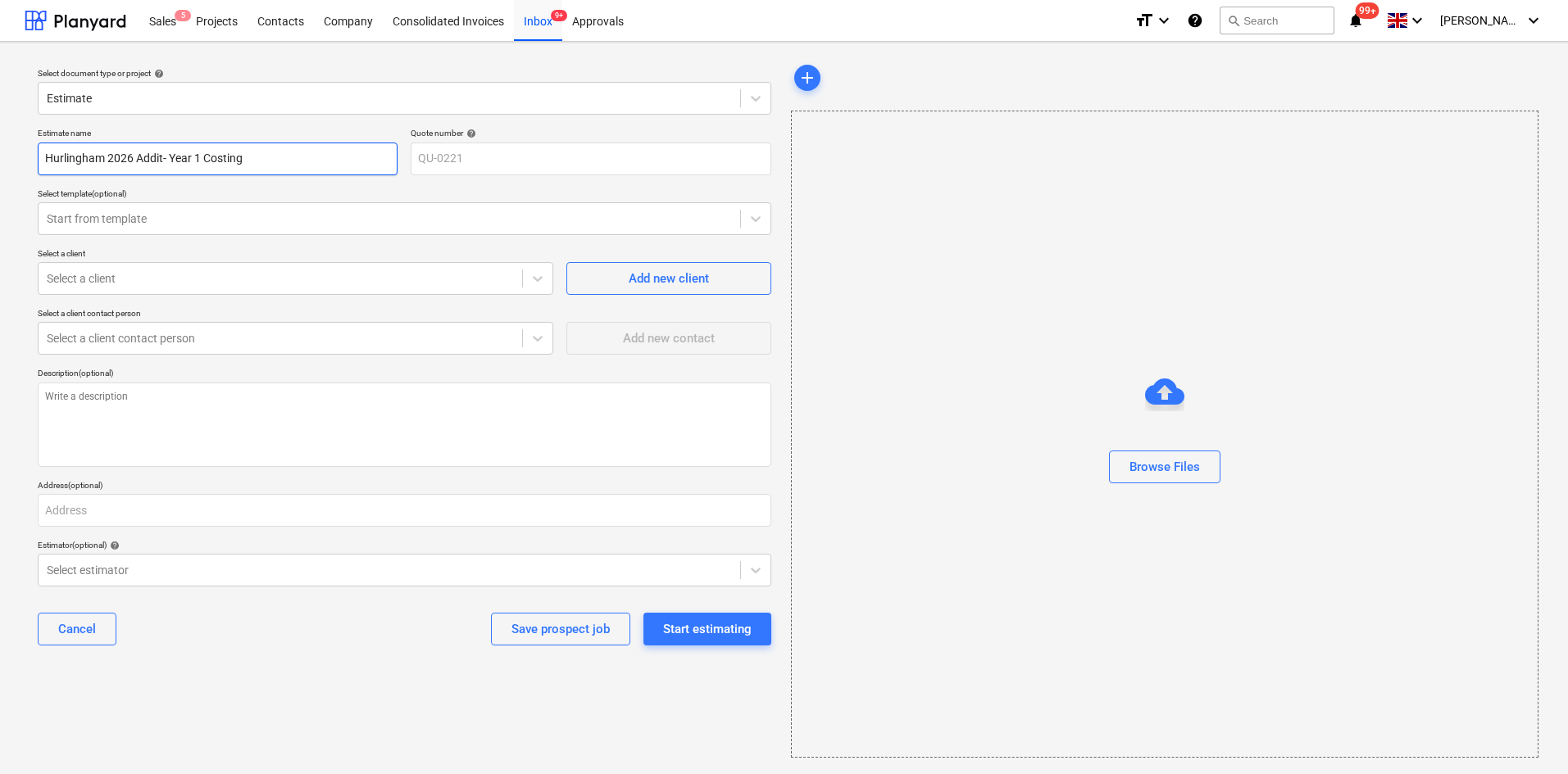
type textarea "x"
type input "Hurlingham 2026 [PERSON_NAME]- Year 1 Costing"
type textarea "x"
type input "Hurlingham 2026 Additio- Year 1 Costing"
type textarea "x"
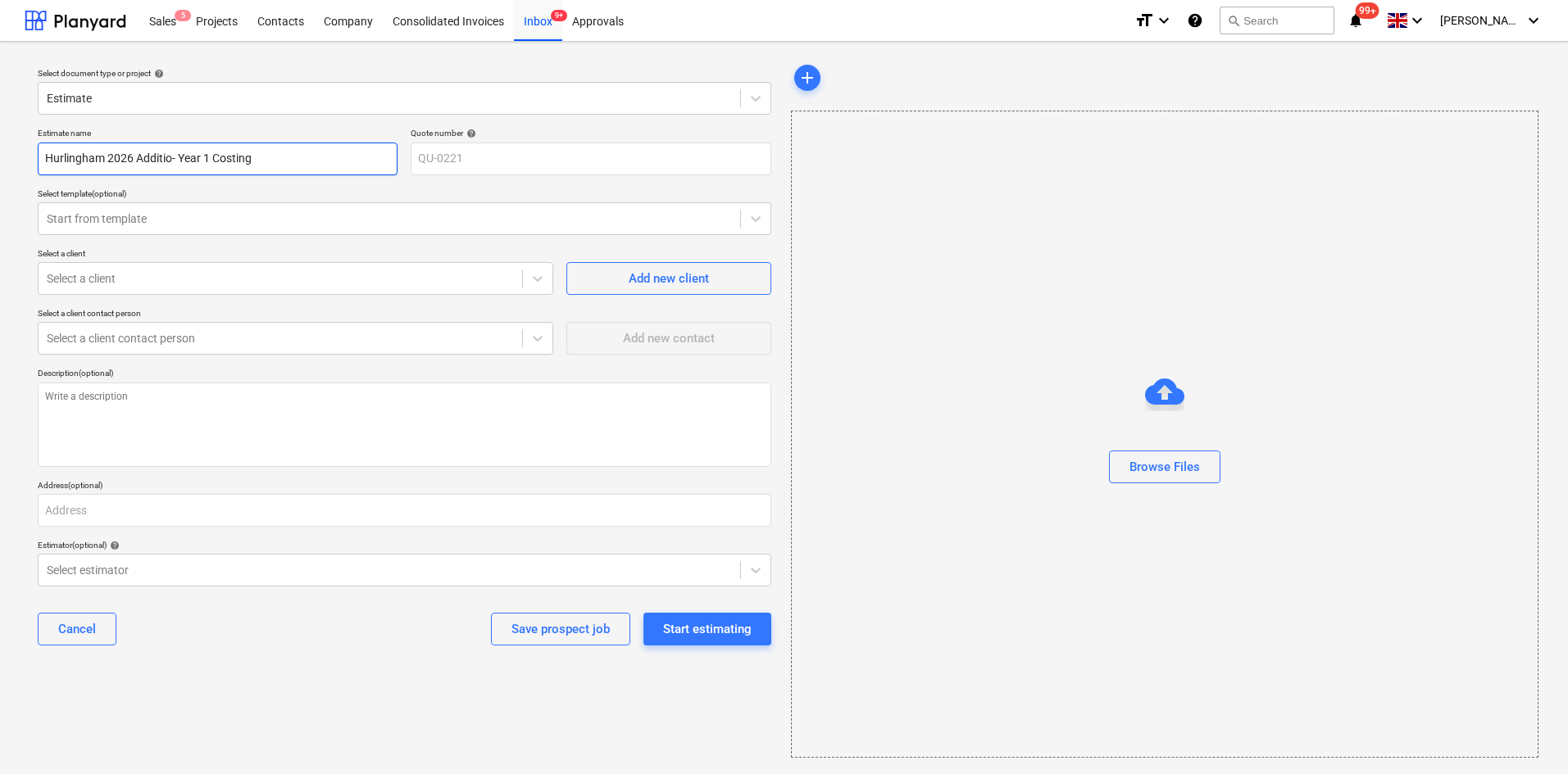
type input "Hurlingham 2026 Addition- Year 1 Costing"
type textarea "x"
type input "Hurlingham 2026 Additiona- Year 1 Costing"
type textarea "x"
type input "Hurlingham 2026 Additional- Year 1 Costing"
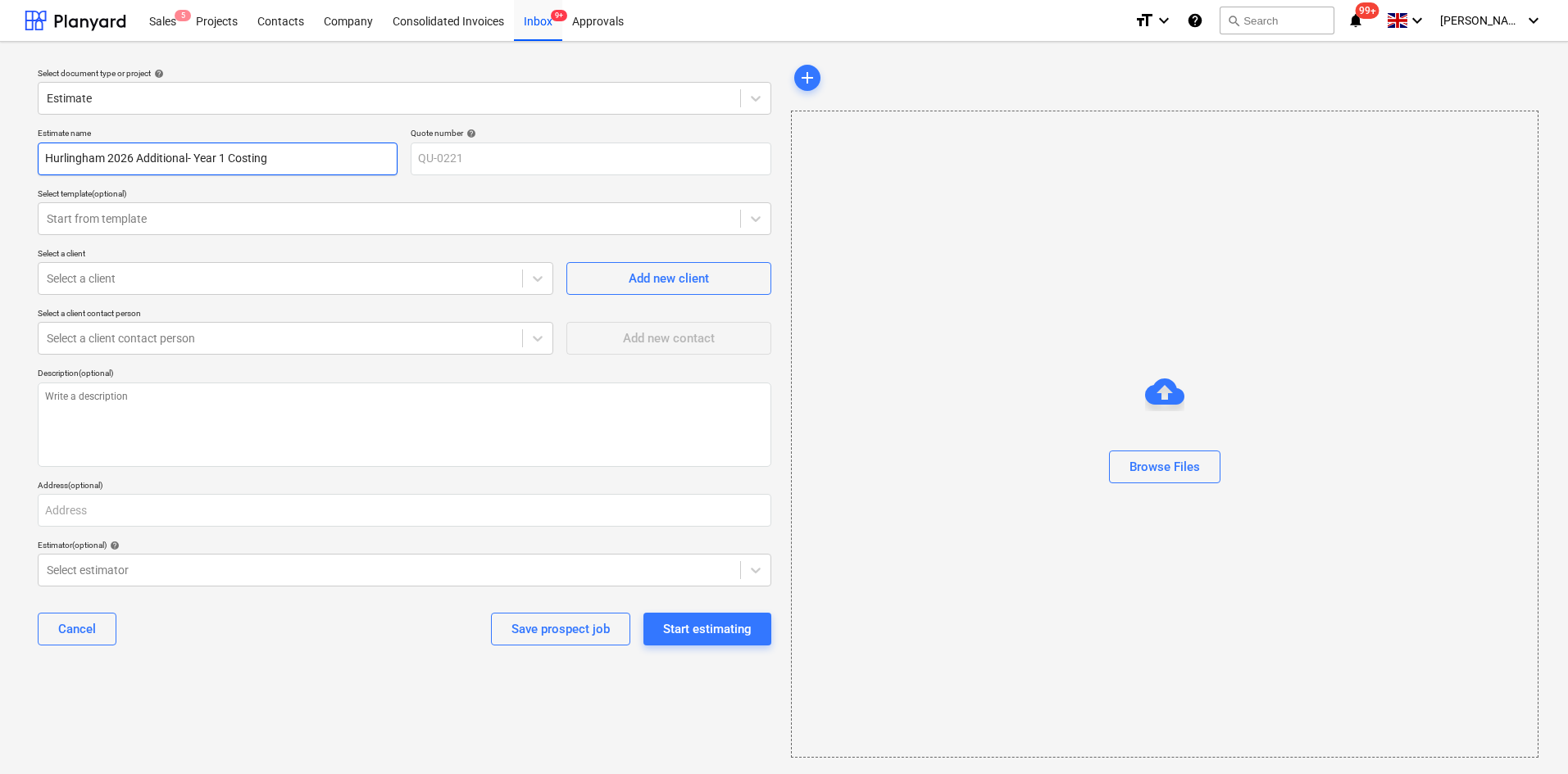
type textarea "x"
type input "Hurlingham 2026 Additional - Year 1 Costing"
type textarea "x"
type input "Hurlingham 2026 Additional S- Year 1 Costing"
type textarea "x"
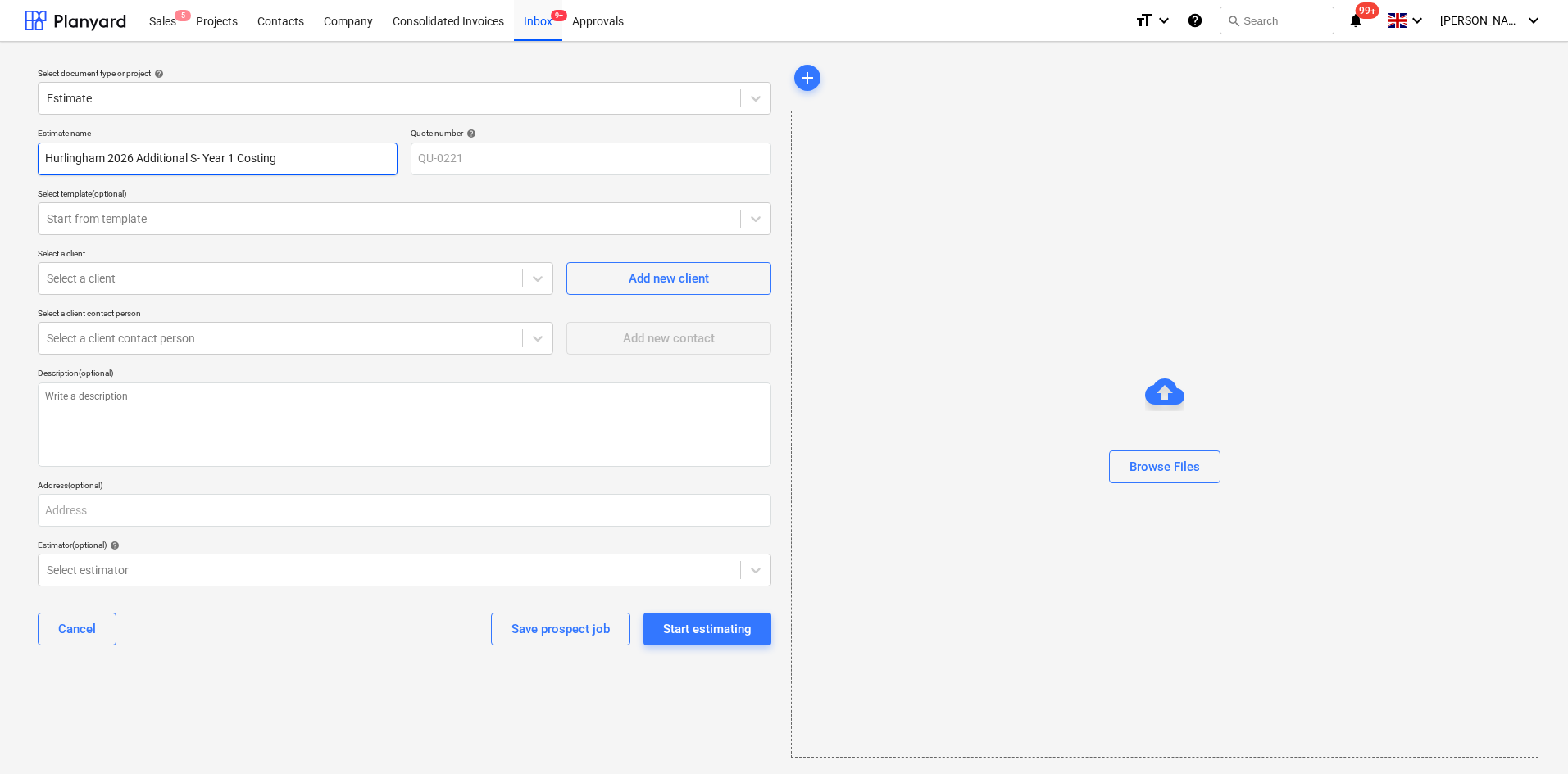
type input "Hurlingham 2026 Additional St- Year 1 Costing"
type textarea "x"
type input "Hurlingham 2026 Additional Str- Year 1 Costing"
type textarea "x"
type input "Hurlingham 2026 Additional Stru- Year 1 Costing"
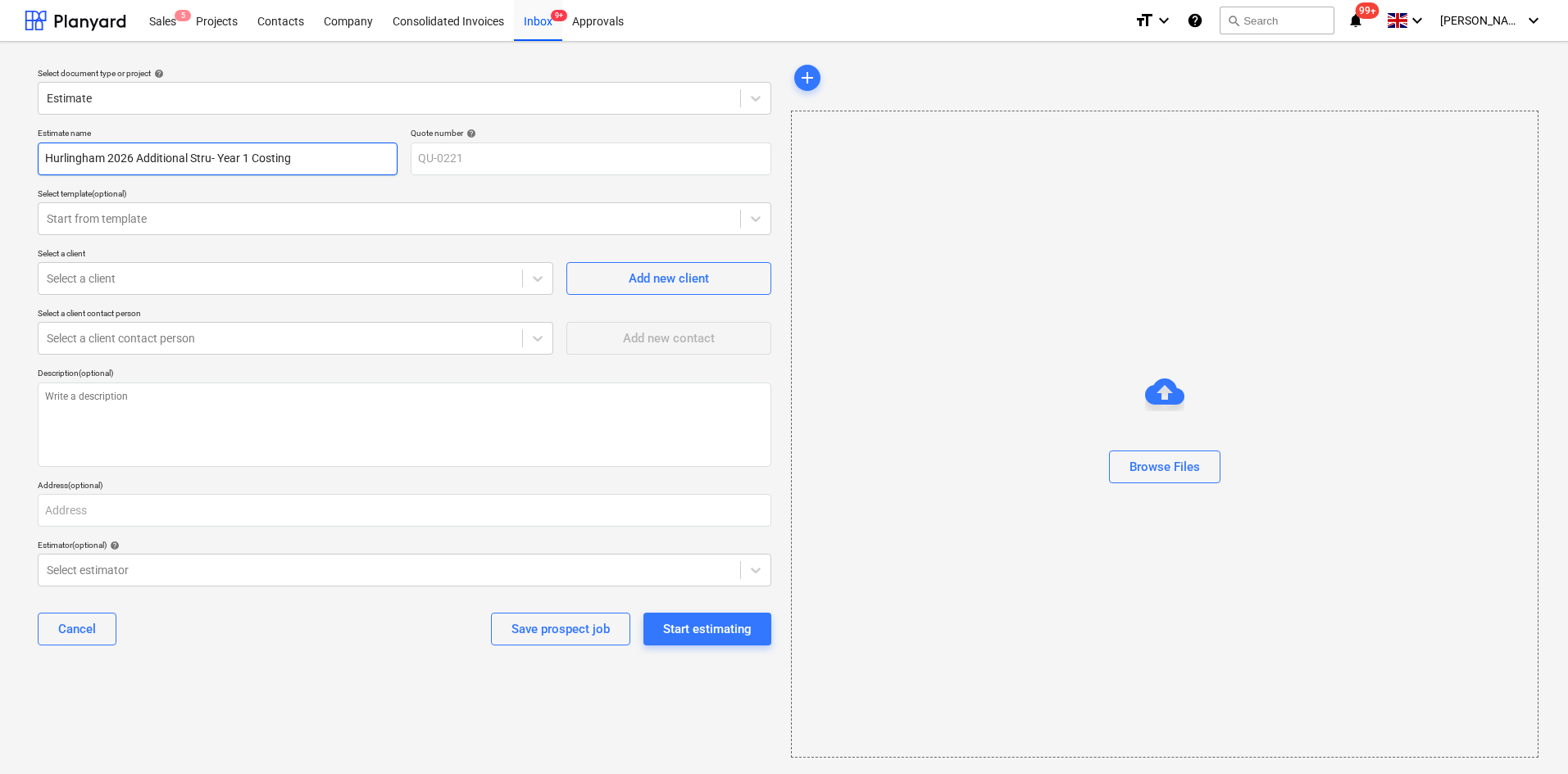
type textarea "x"
type input "Hurlingham 2026 Additional Struc- Year 1 Costing"
type textarea "x"
type input "Hurlingham 2026 Additional Struct- Year 1 Costing"
type textarea "x"
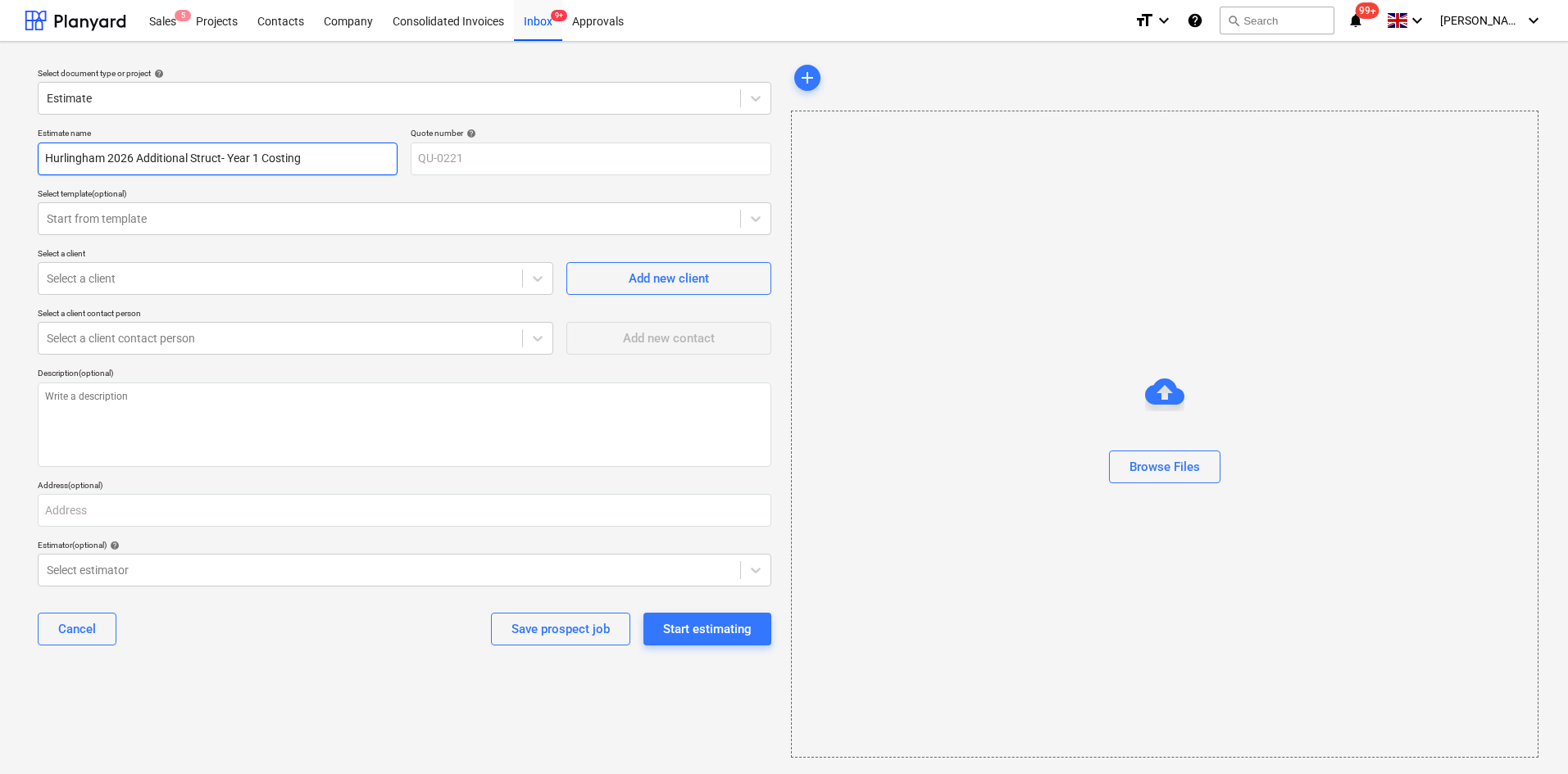
type input "Hurlingham 2026 Additional Structu- Year 1 Costing"
type textarea "x"
type input "Hurlingham 2026 Additional Structur- Year 1 Costing"
type textarea "x"
type input "Hurlingham 2026 Additional Structure- Year 1 Costing"
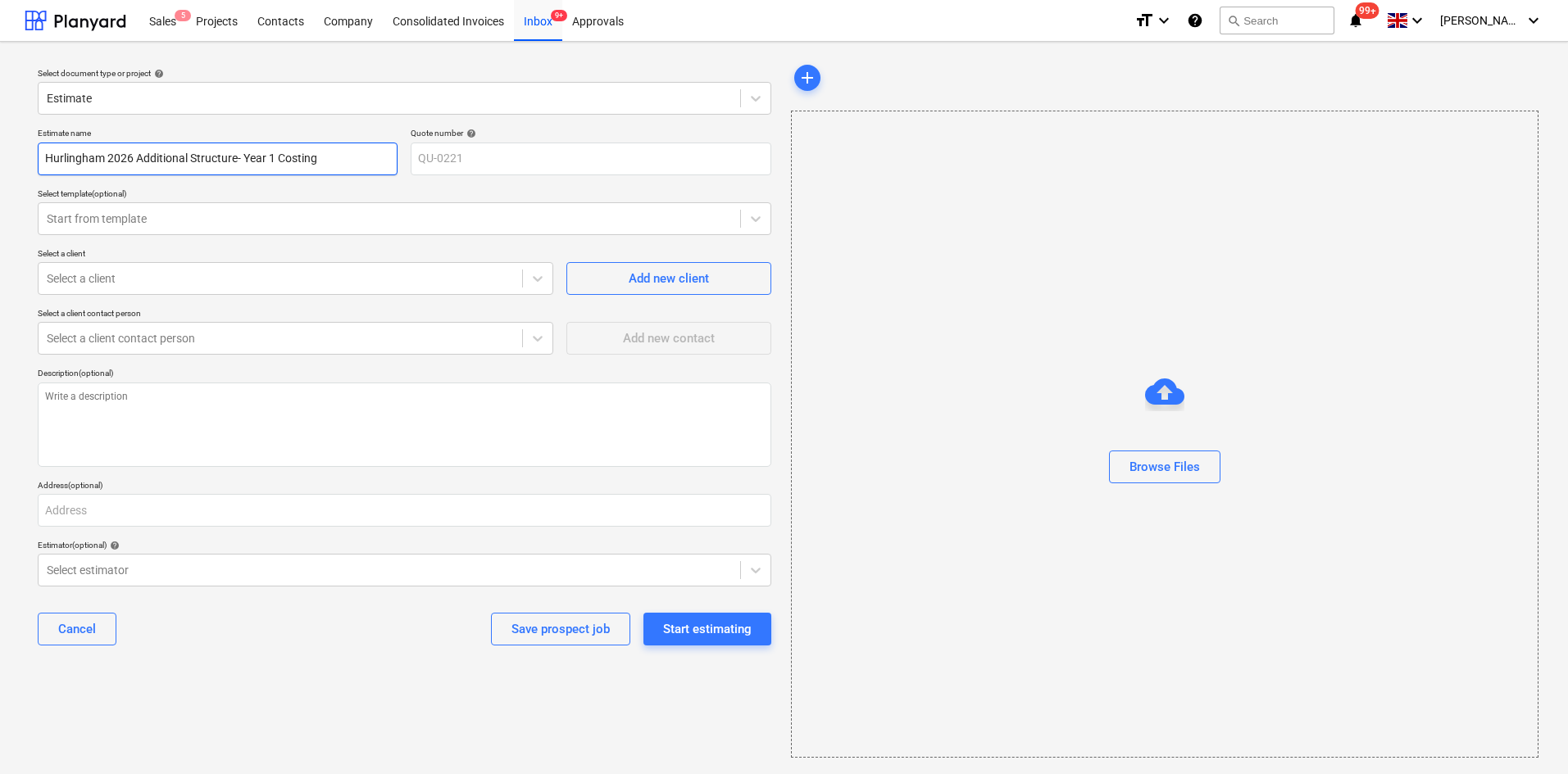
type textarea "x"
type input "Hurlingham 2026 Additional Structure - Year 1 Costing"
type textarea "x"
click at [94, 287] on div "Select a client" at bounding box center [280, 278] width 484 height 23
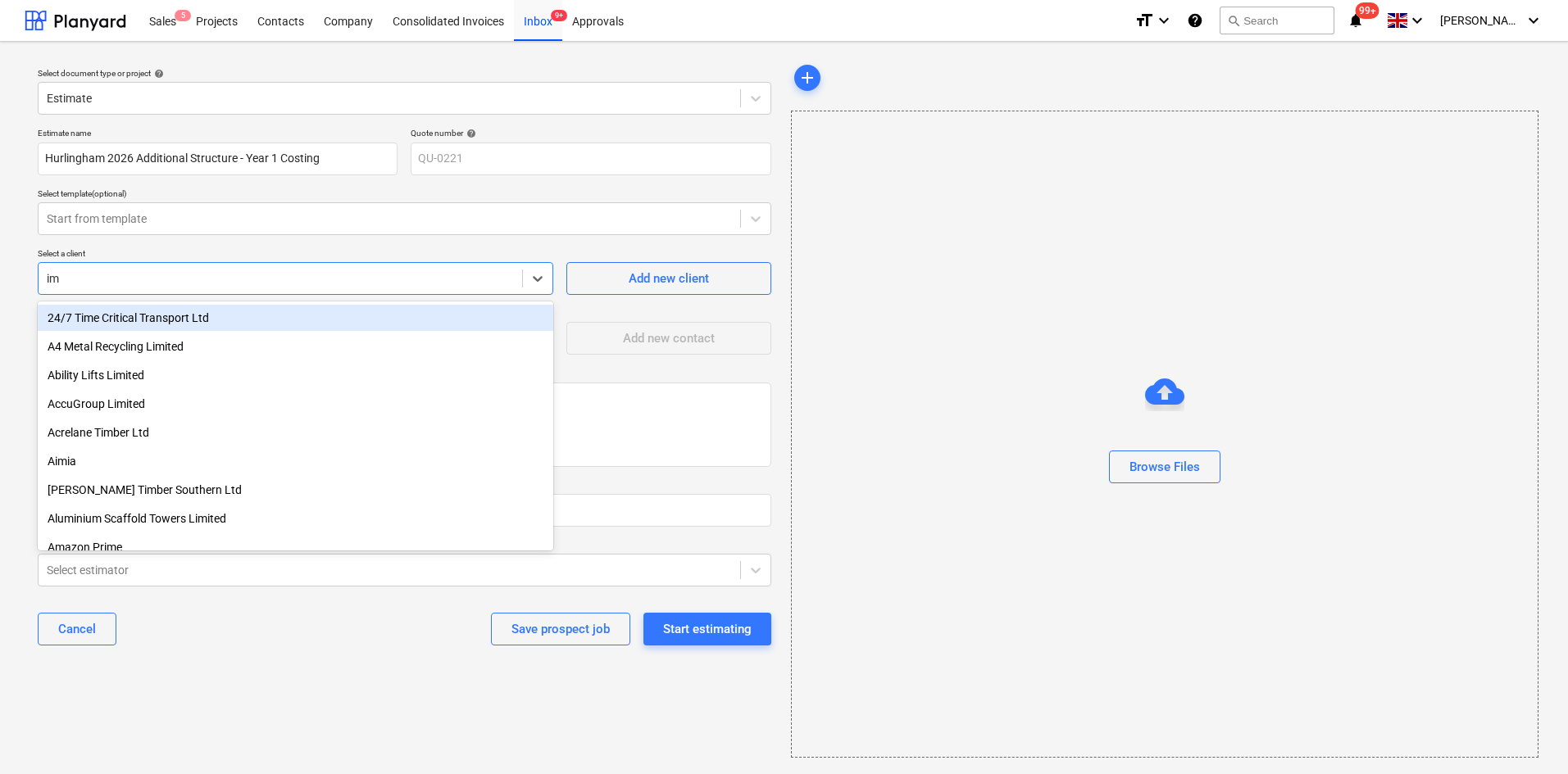
type input "img"
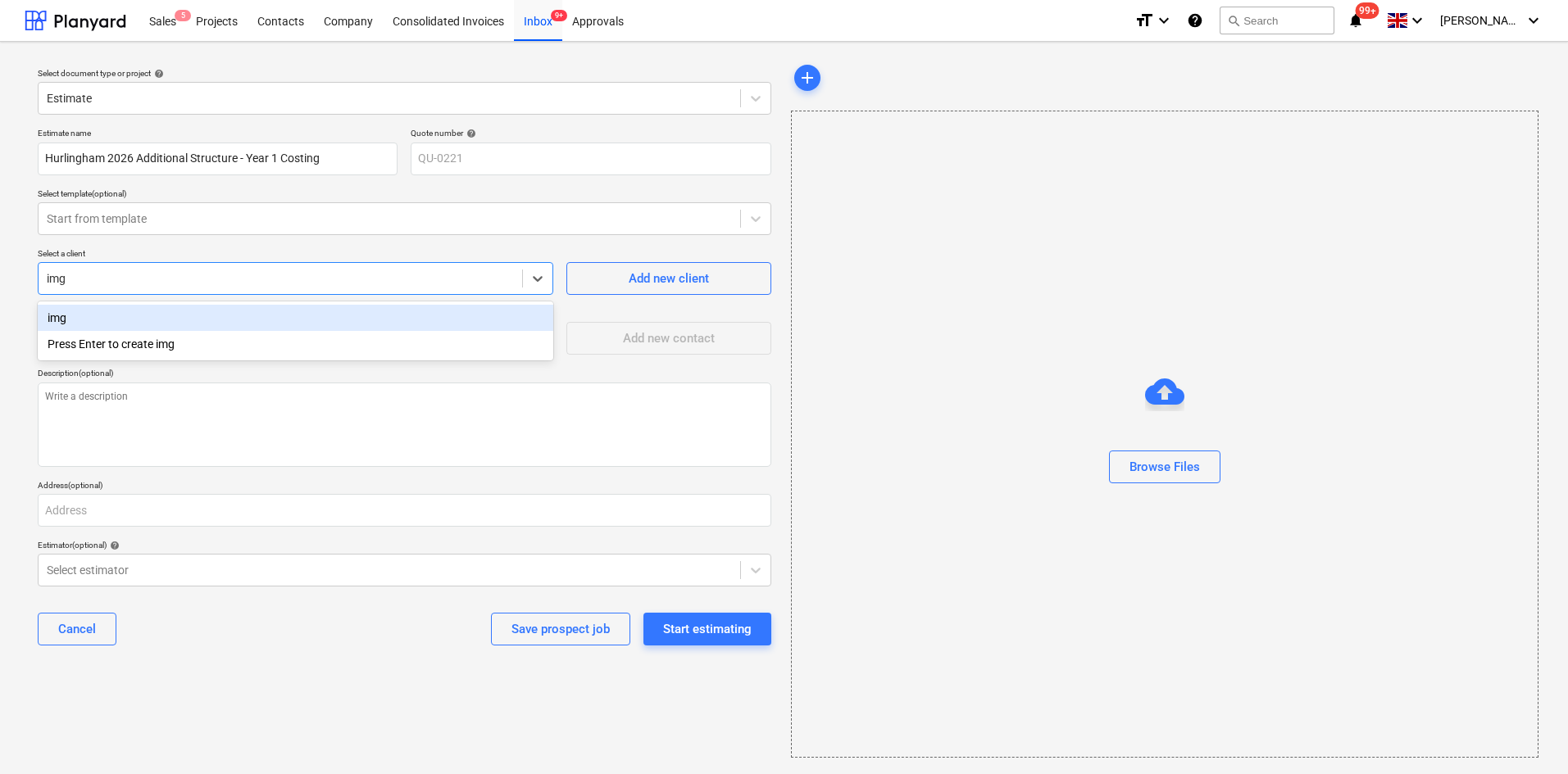
click at [179, 318] on div "img" at bounding box center [296, 318] width 516 height 26
type textarea "x"
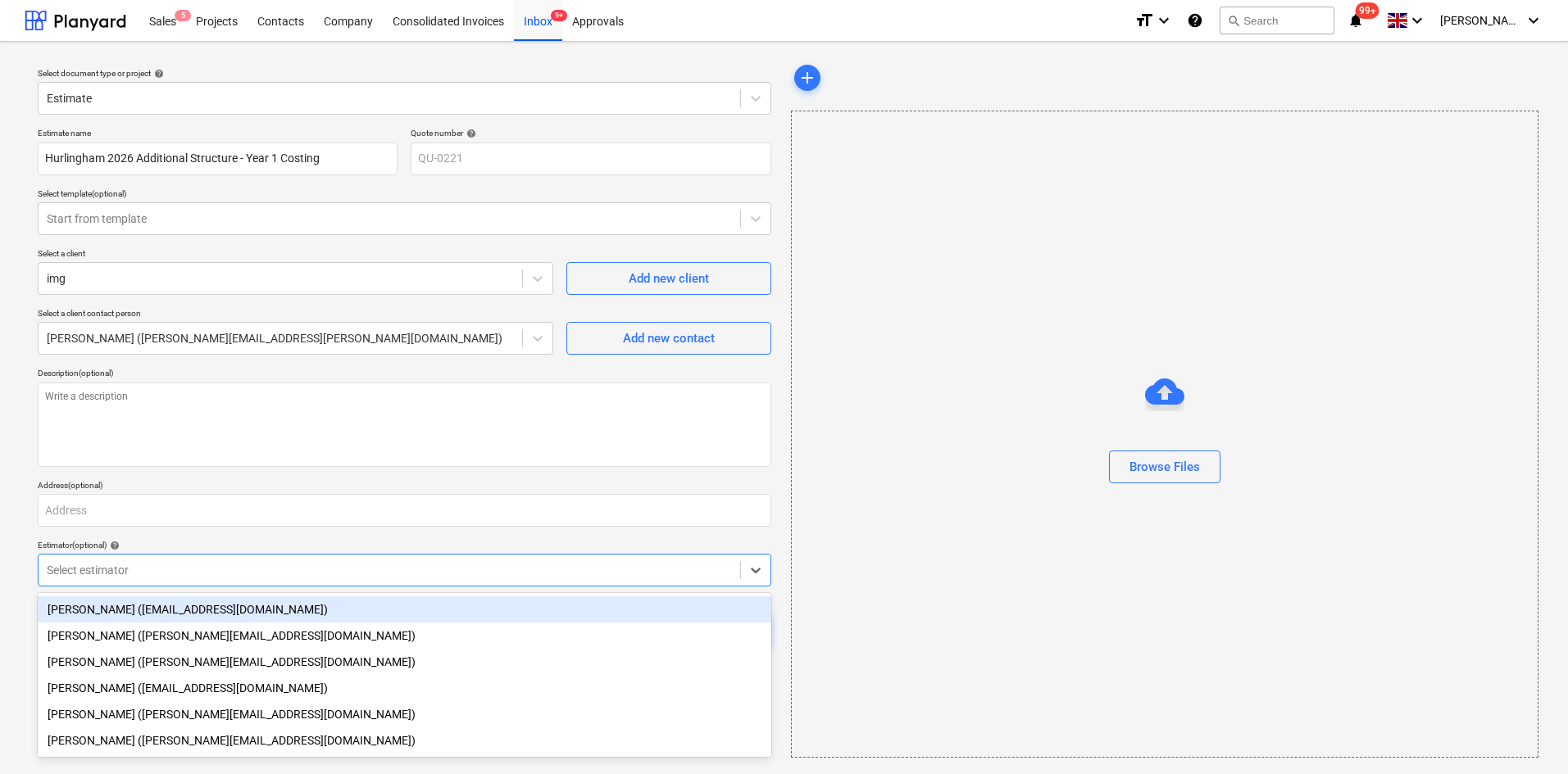
click at [390, 581] on div "Select estimator" at bounding box center [389, 570] width 702 height 23
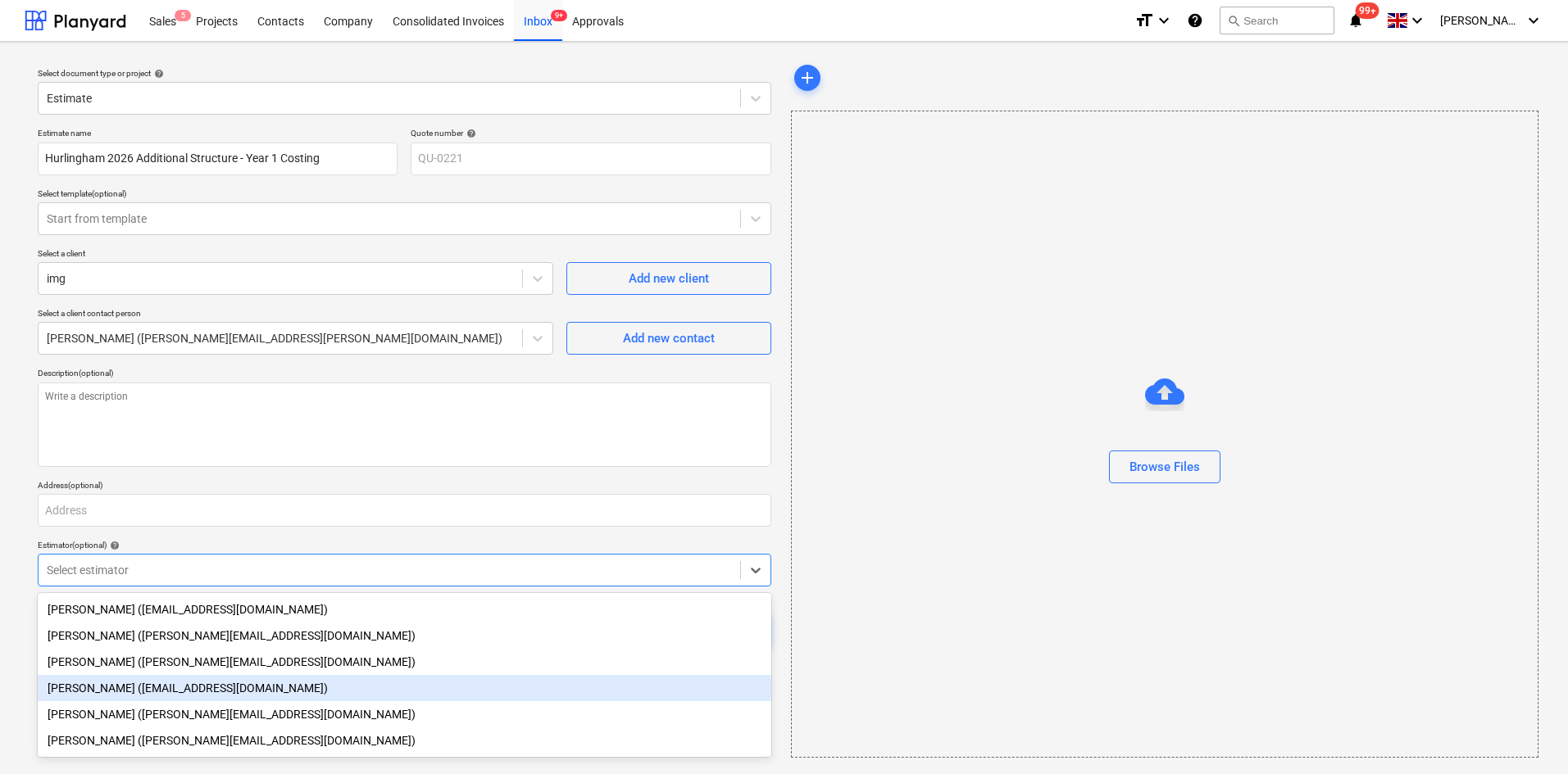
click at [163, 689] on div "[PERSON_NAME] ([EMAIL_ADDRESS][DOMAIN_NAME])" at bounding box center [405, 688] width 734 height 26
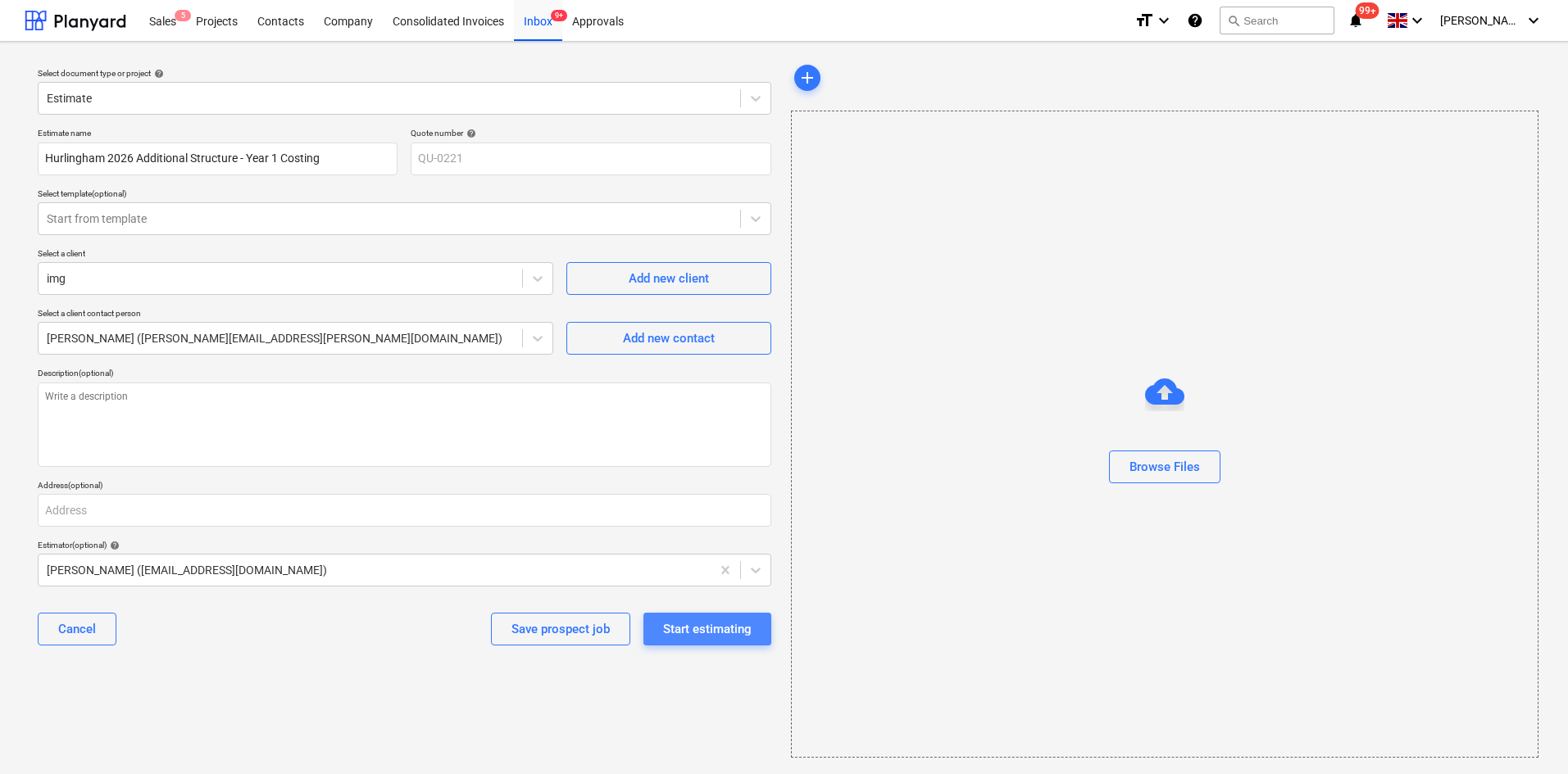
click at [683, 624] on div "Start estimating" at bounding box center [708, 629] width 89 height 21
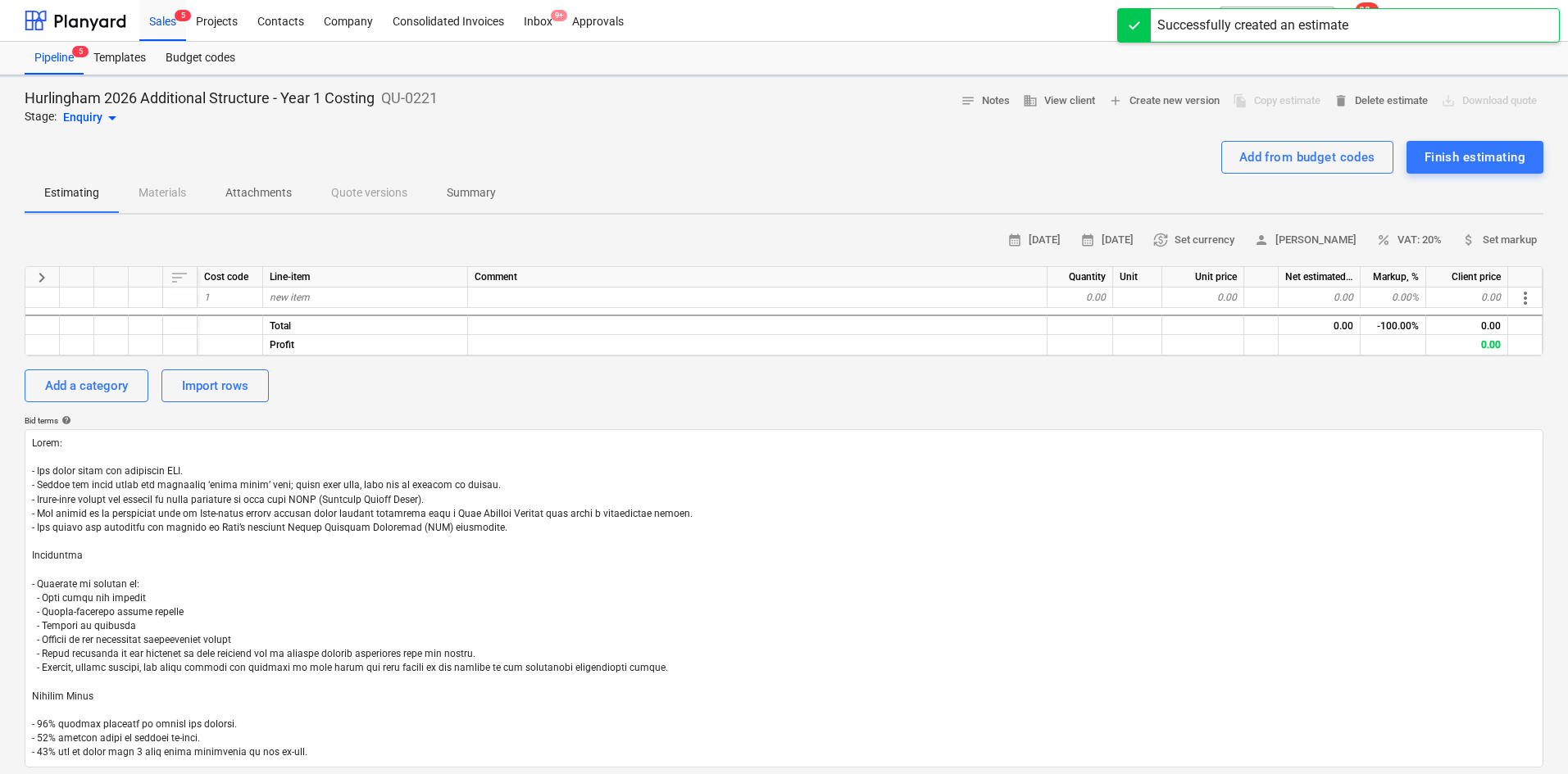
type textarea "x"
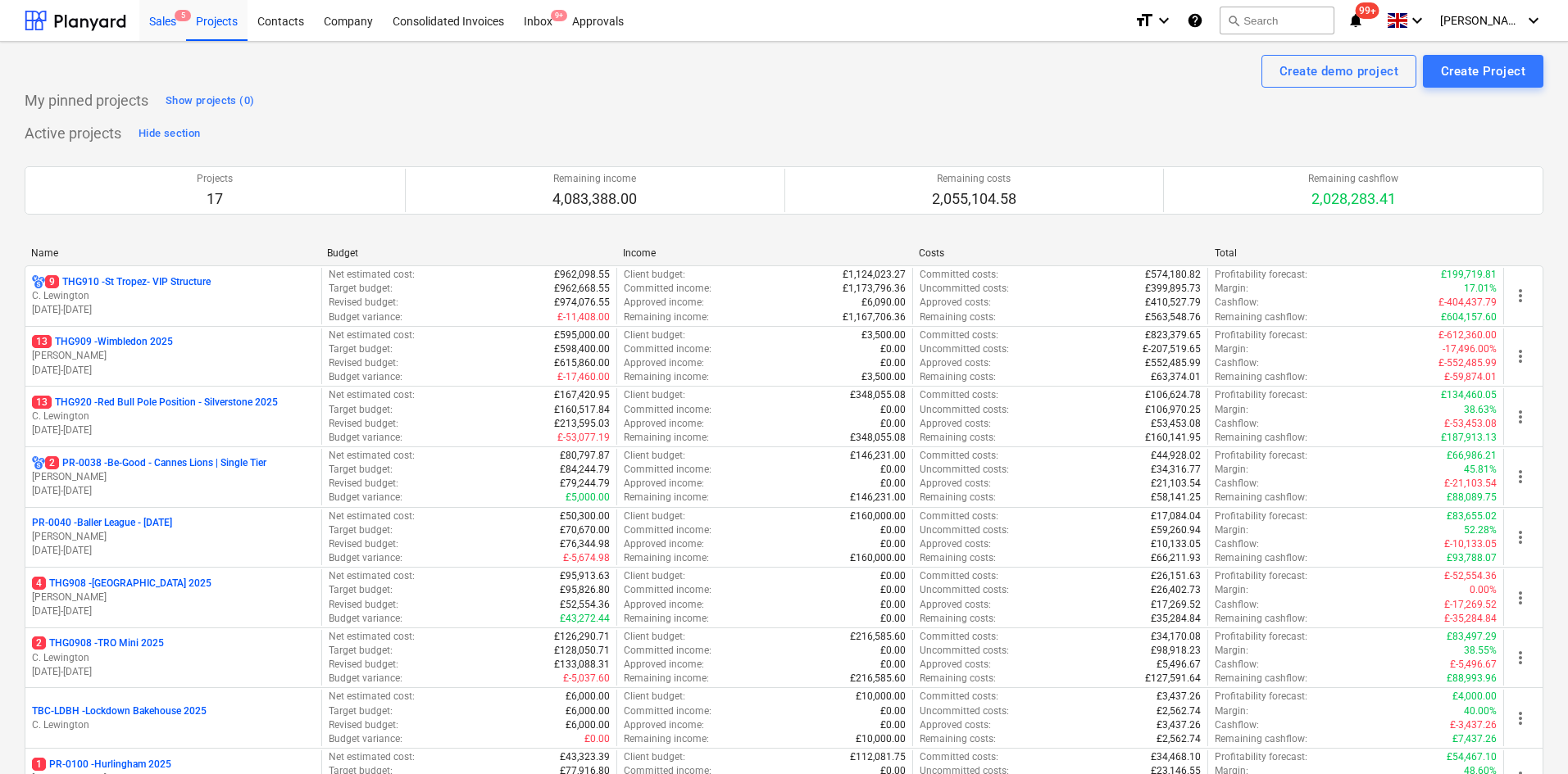
click at [166, 21] on div "Sales 5" at bounding box center [163, 20] width 46 height 42
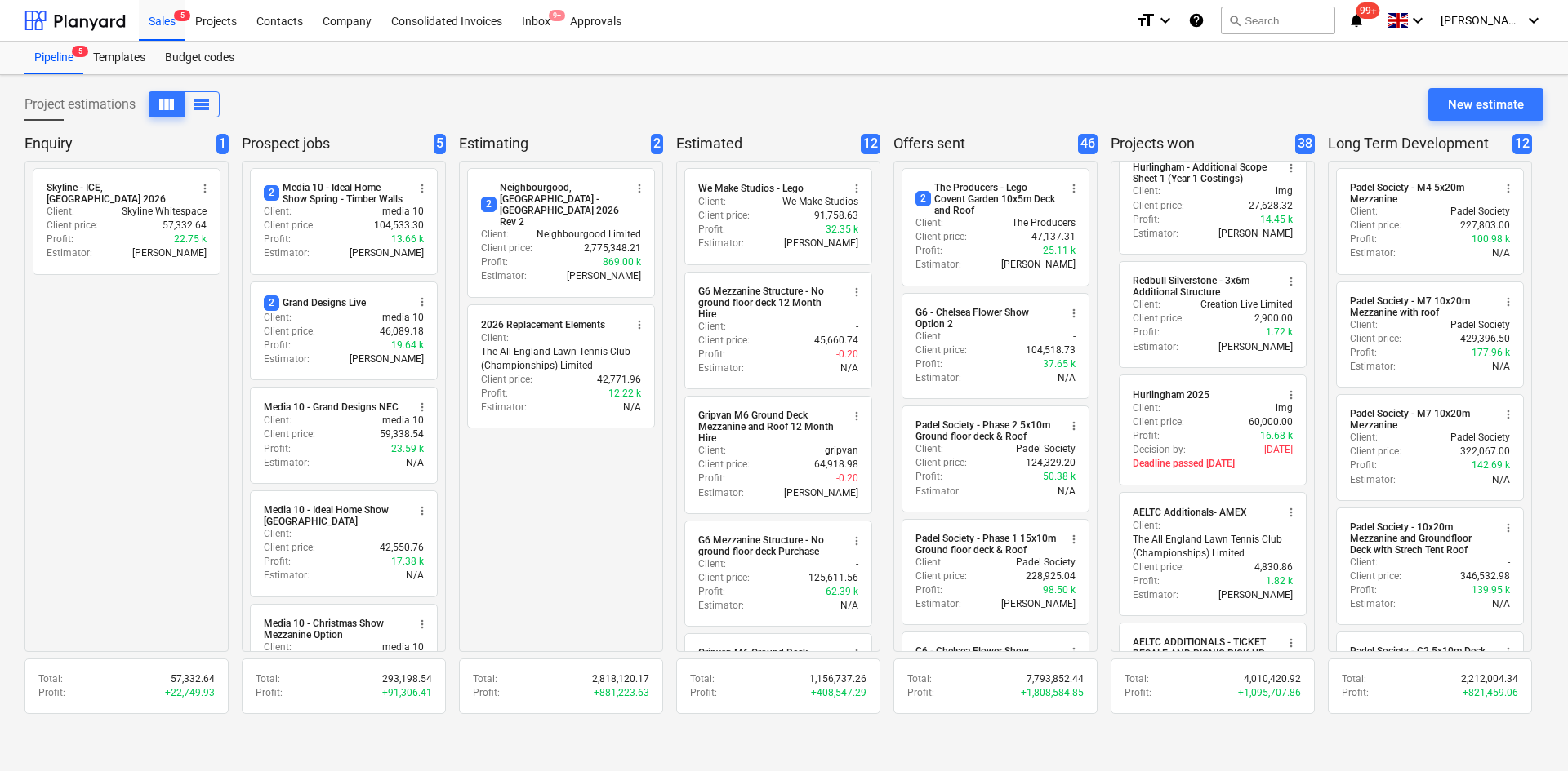
scroll to position [3864, 0]
